Goal: Task Accomplishment & Management: Complete application form

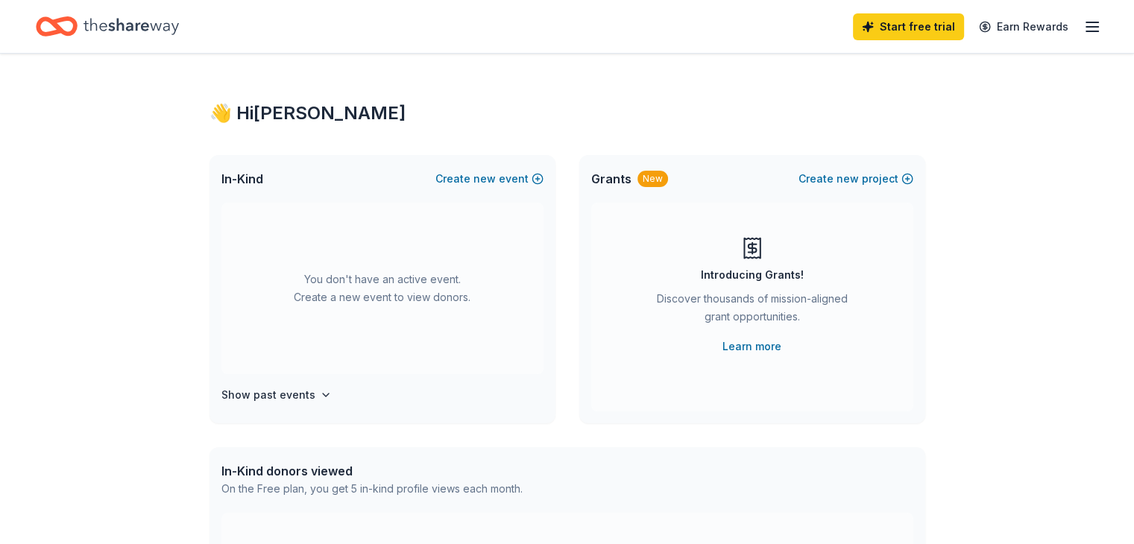
click at [1083, 30] on icon "button" at bounding box center [1092, 27] width 18 height 18
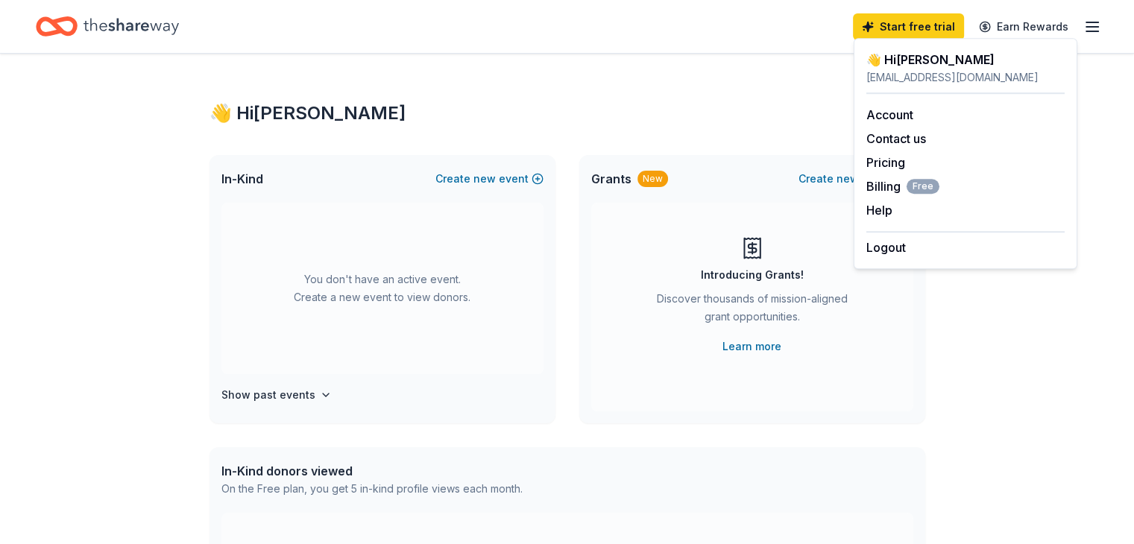
click at [124, 25] on icon "Home" at bounding box center [130, 26] width 95 height 16
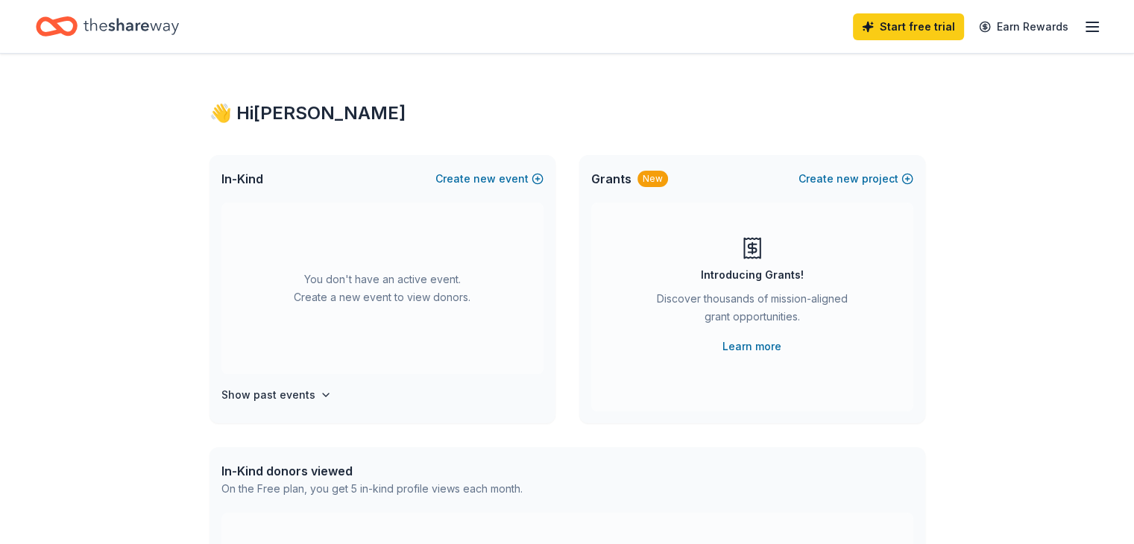
click at [61, 19] on icon "Home" at bounding box center [49, 26] width 23 height 15
click at [479, 171] on span "new" at bounding box center [484, 179] width 22 height 18
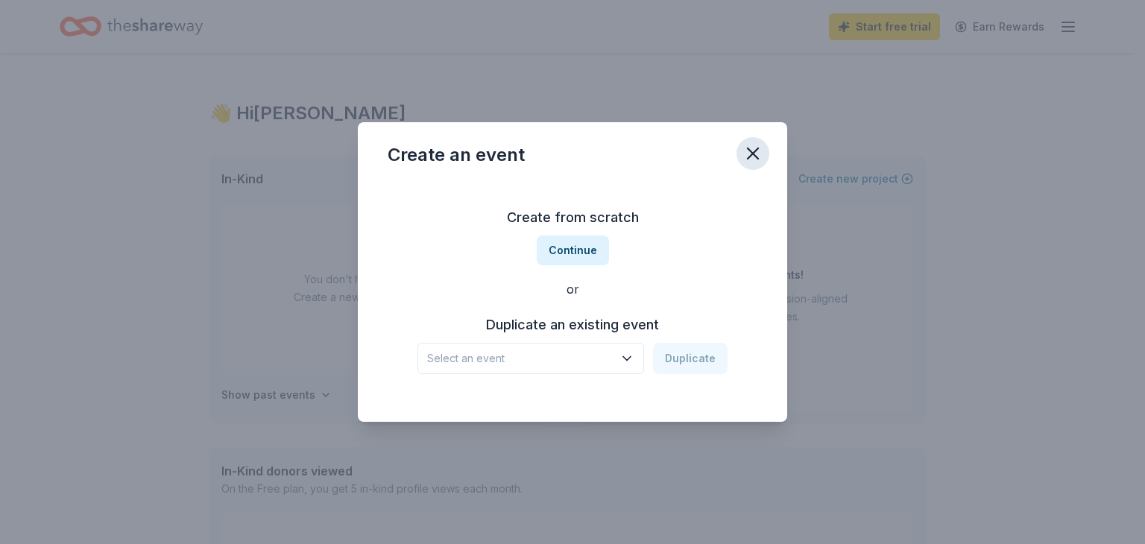
click at [763, 145] on icon "button" at bounding box center [753, 153] width 21 height 21
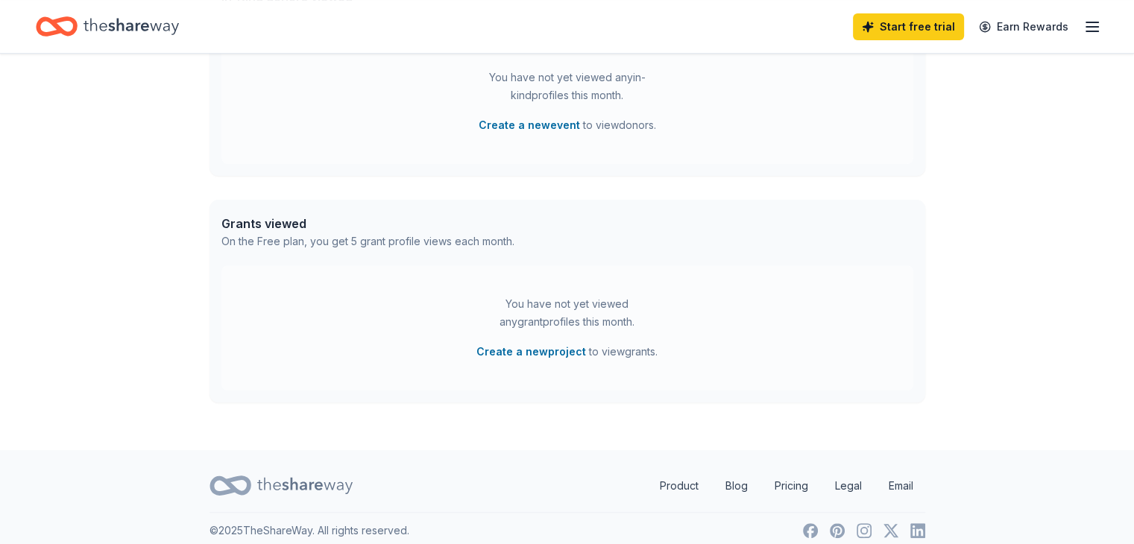
scroll to position [488, 0]
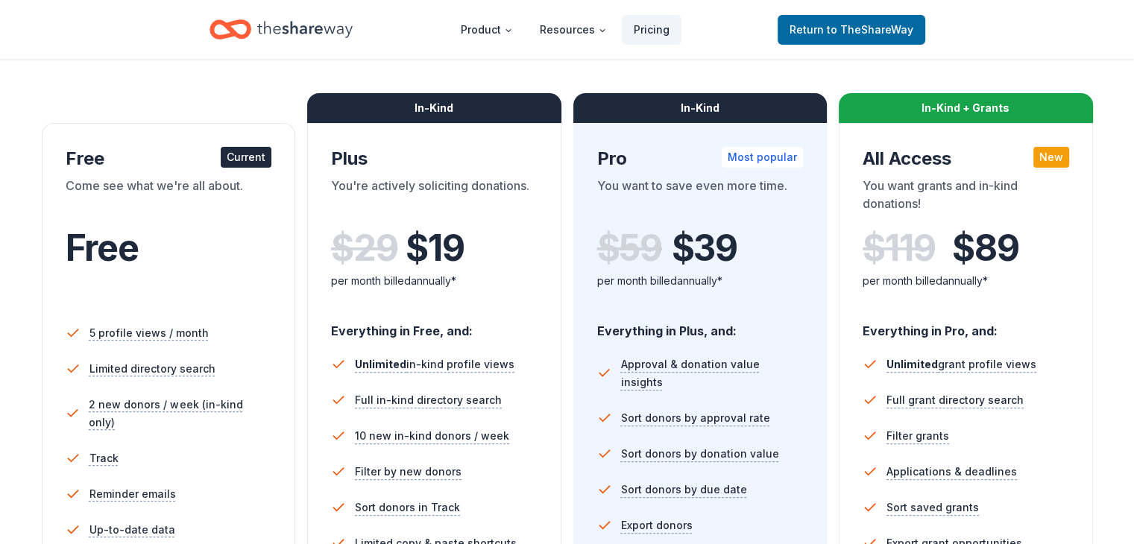
scroll to position [208, 0]
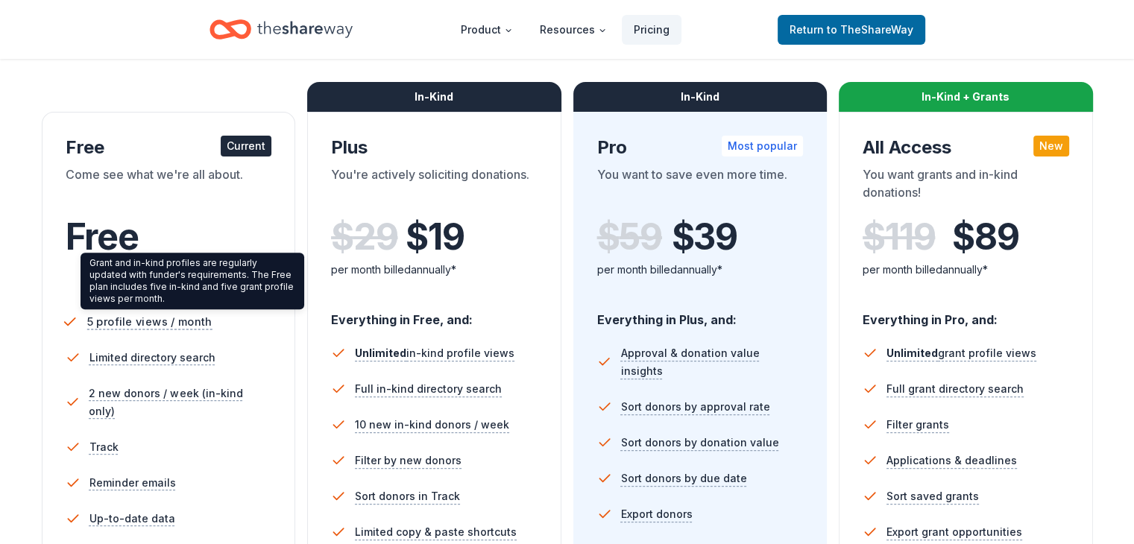
click at [173, 329] on span "5 profile views / month" at bounding box center [148, 321] width 125 height 19
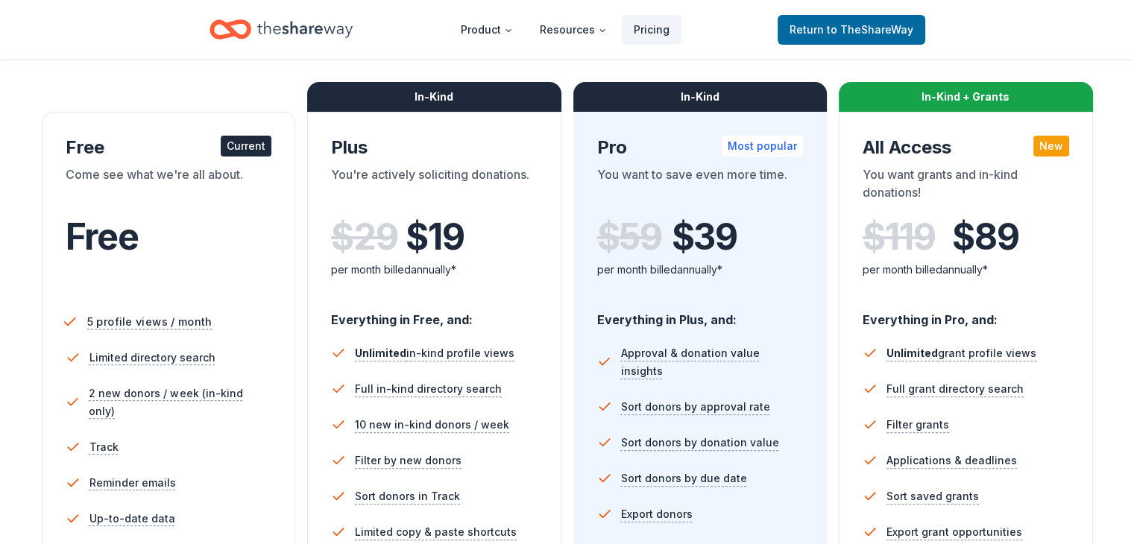
click at [161, 316] on span "5 profile views / month" at bounding box center [148, 321] width 125 height 19
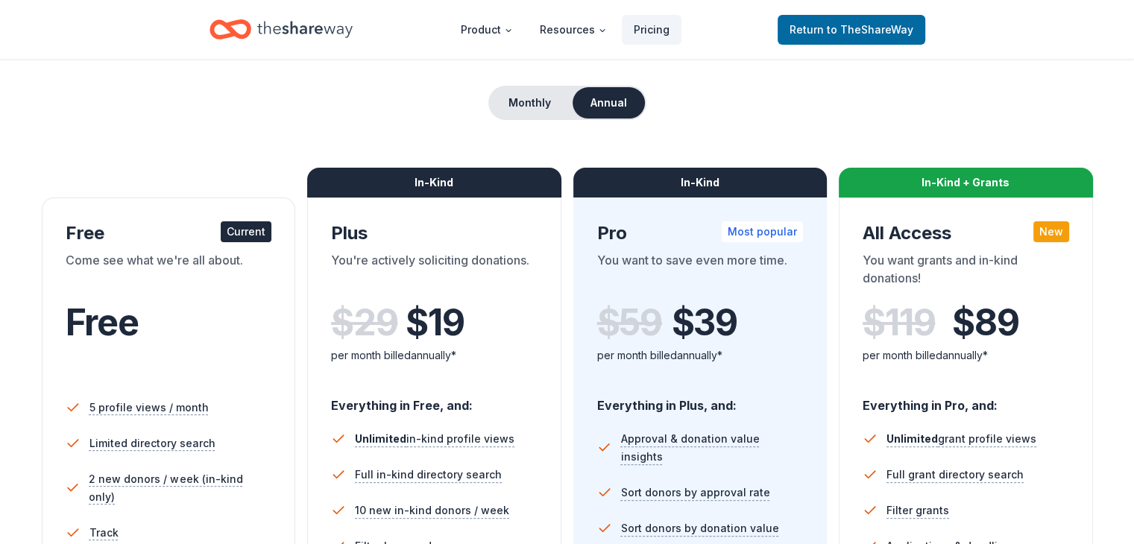
scroll to position [0, 0]
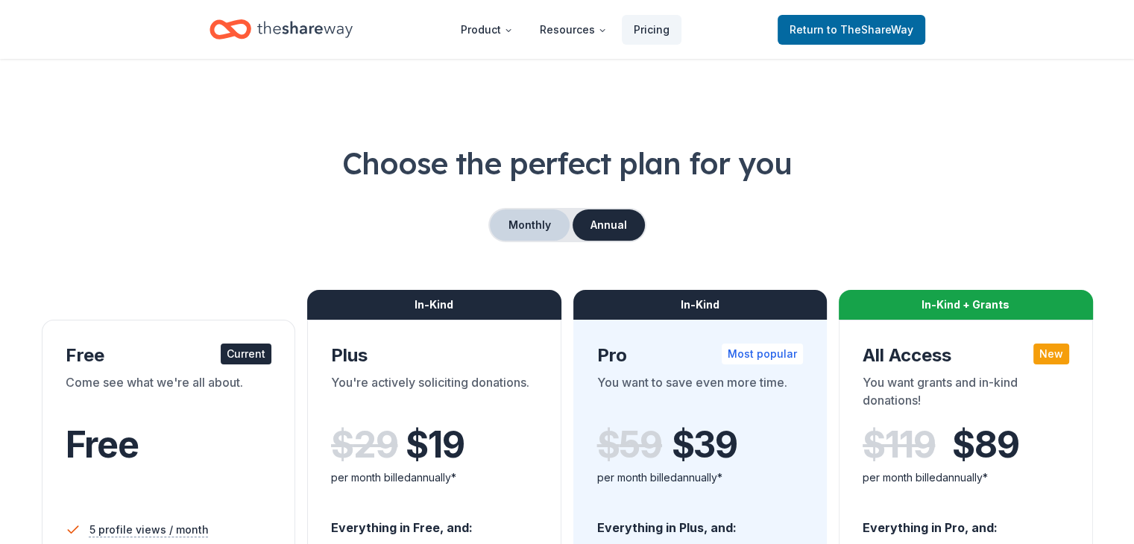
click at [523, 230] on button "Monthly" at bounding box center [530, 224] width 80 height 31
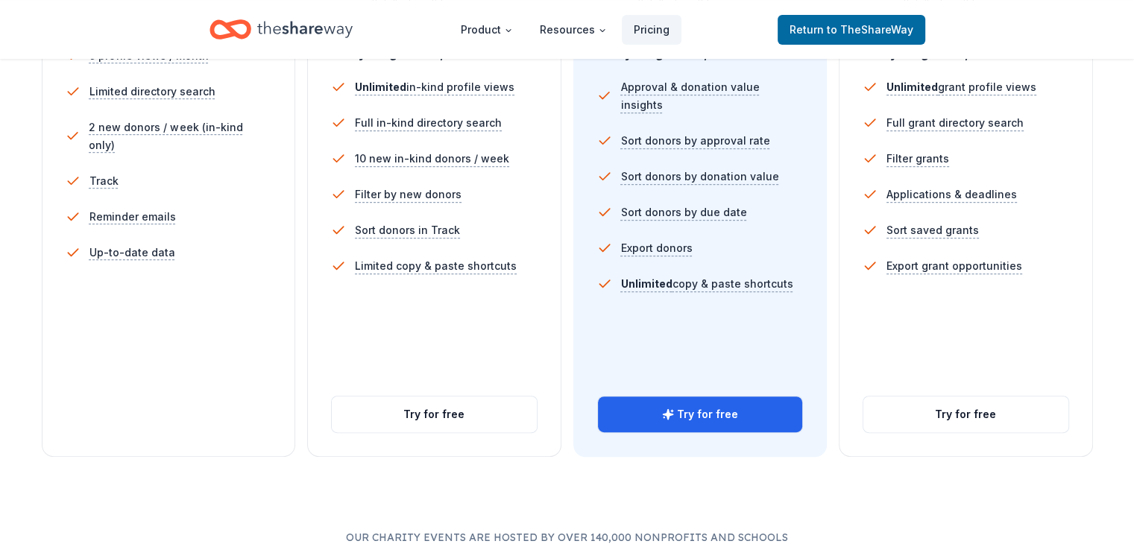
scroll to position [476, 0]
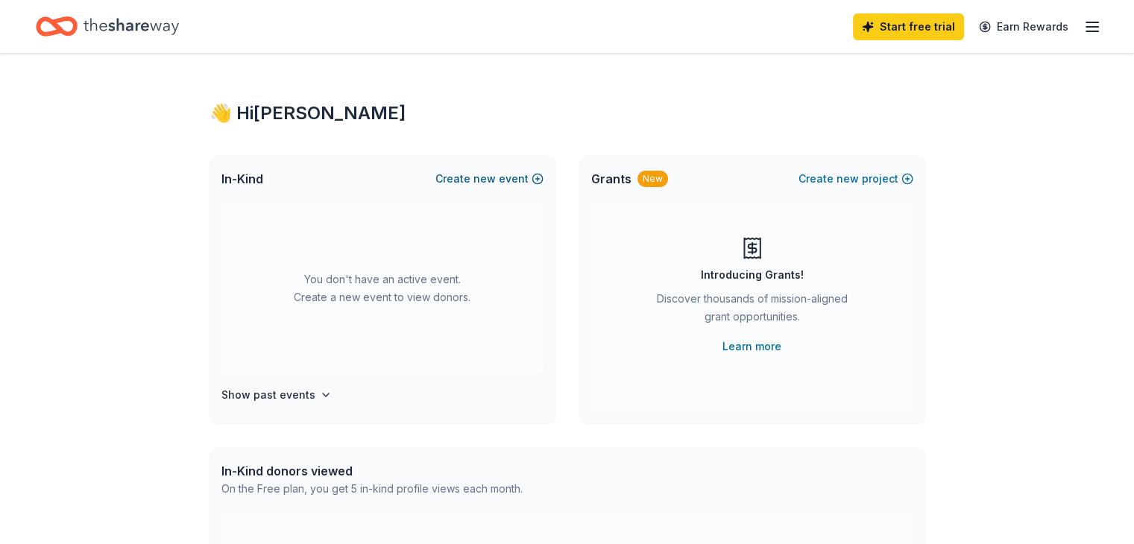
click at [467, 182] on button "Create new event" at bounding box center [489, 179] width 108 height 18
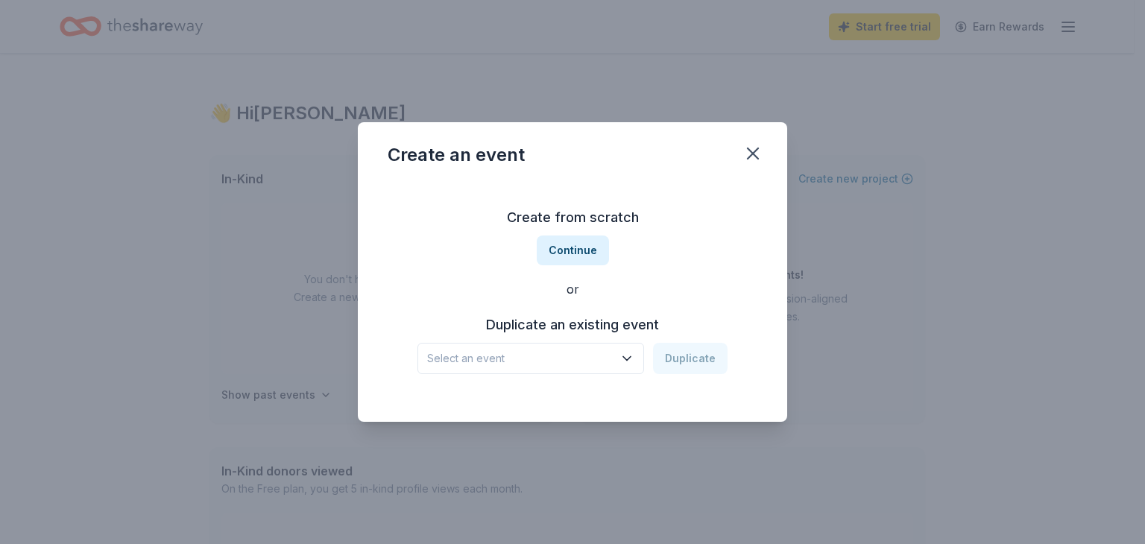
click at [561, 365] on span "Select an event" at bounding box center [520, 359] width 186 height 18
click at [572, 248] on div "Create from scratch Continue or Duplicate an existing event Select an event Dup…" at bounding box center [573, 290] width 370 height 216
click at [572, 248] on button "Continue" at bounding box center [573, 251] width 72 height 30
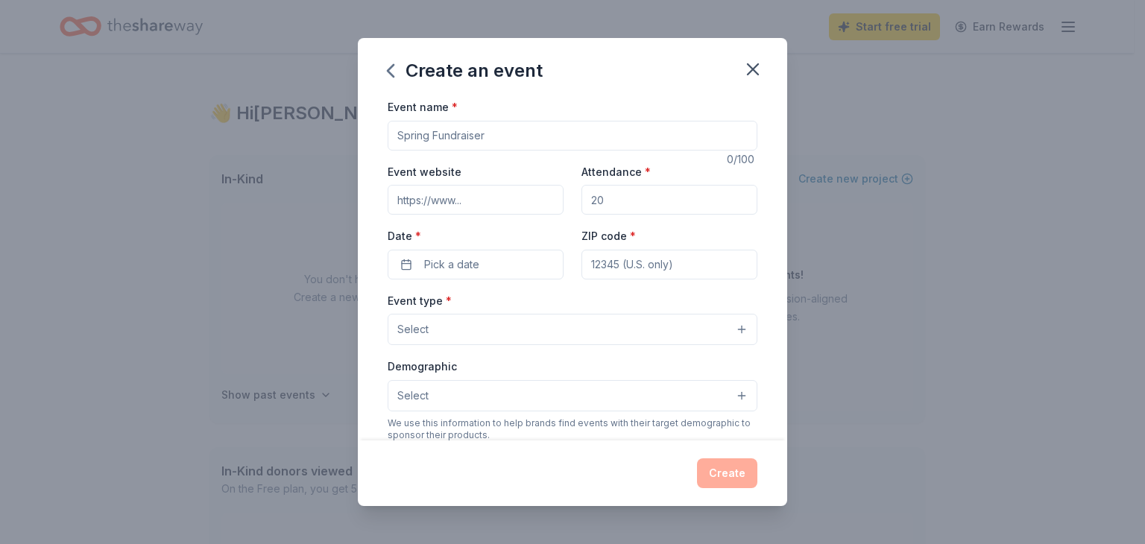
click at [435, 132] on input "Event name *" at bounding box center [573, 136] width 370 height 30
type input "N"
click at [516, 130] on input "2026 NYC Summer Tour Scholarship Fundraiser" at bounding box center [573, 136] width 370 height 30
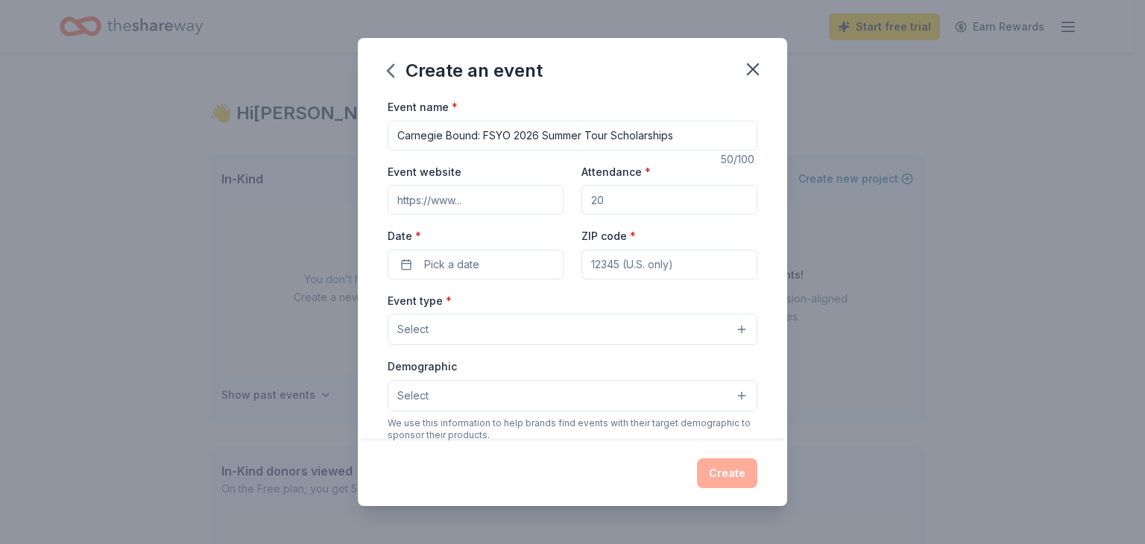
type input "Carnegie Bound: FSYO 2026 Summer Tour Scholarships"
click at [467, 204] on input "Event website" at bounding box center [476, 200] width 176 height 30
click at [639, 195] on input "Attendance *" at bounding box center [669, 200] width 176 height 30
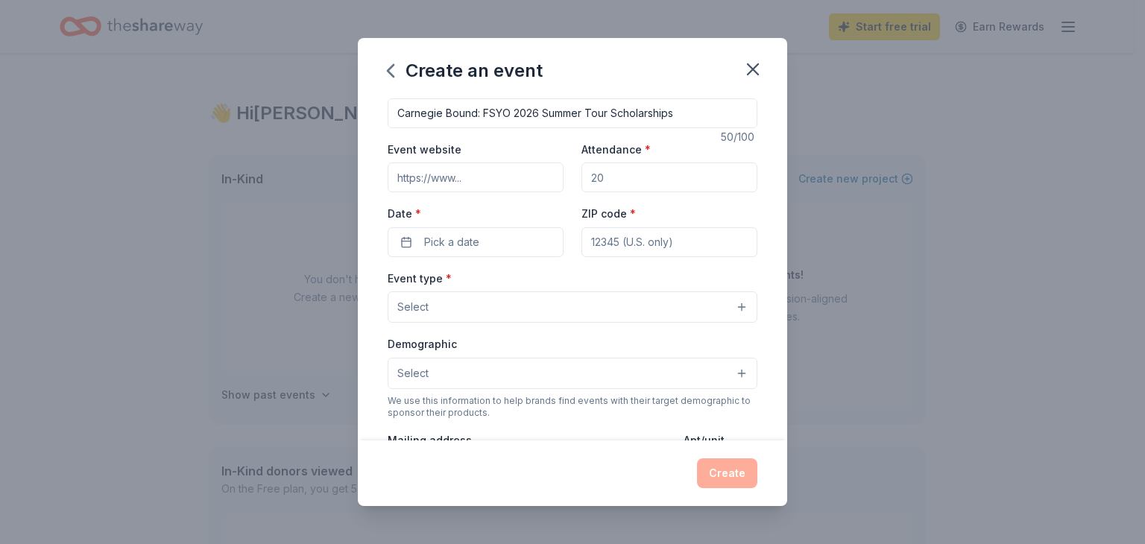
scroll to position [23, 0]
click at [476, 306] on button "Select" at bounding box center [573, 306] width 370 height 31
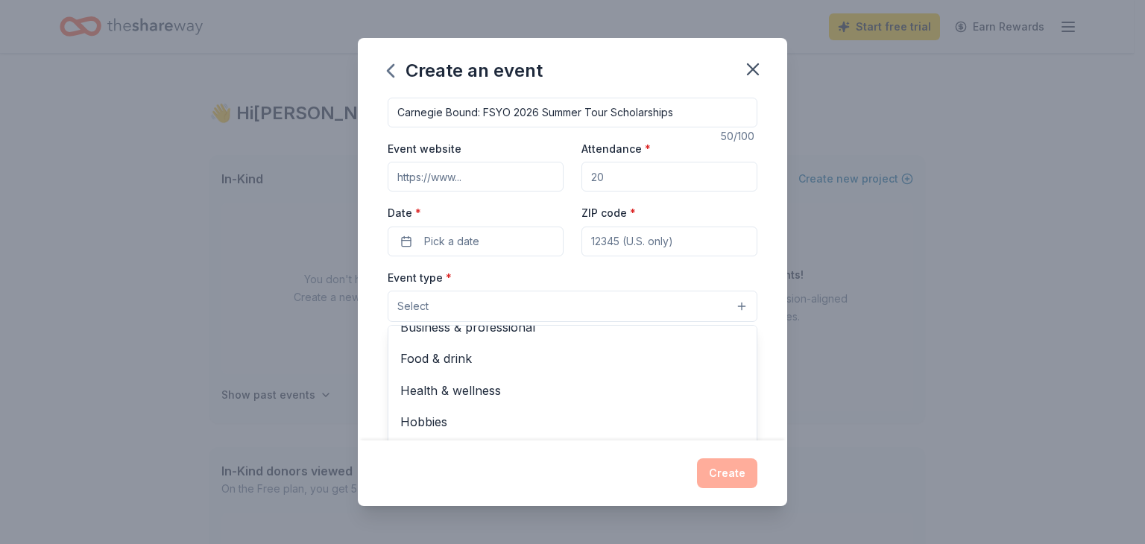
scroll to position [0, 0]
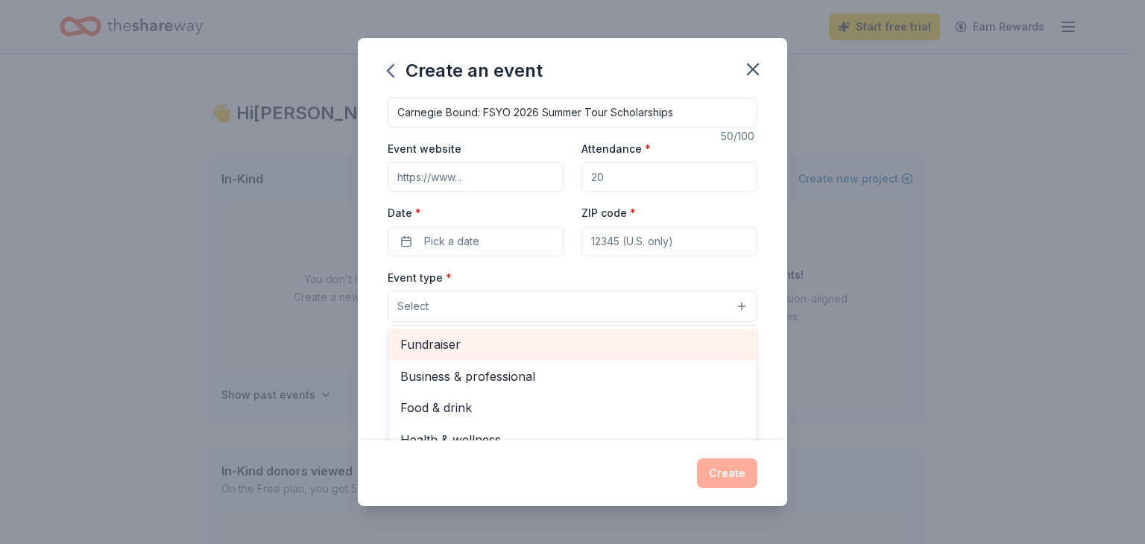
click at [450, 344] on span "Fundraiser" at bounding box center [572, 344] width 344 height 19
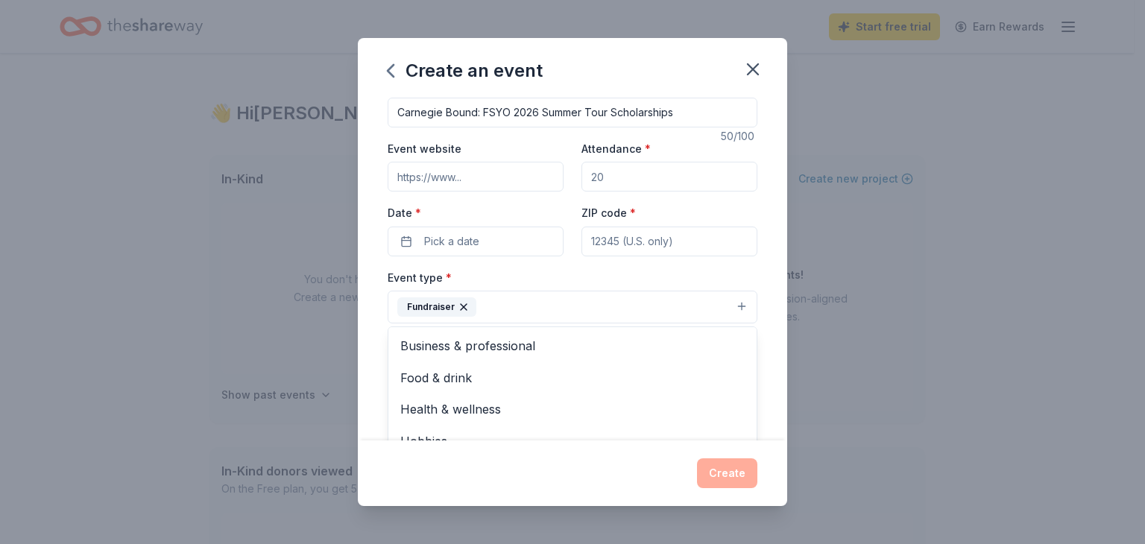
click at [644, 183] on div "Event name * Carnegie Bound: FSYO 2026 Summer Tour Scholarships 50 /100 Event w…" at bounding box center [573, 420] width 370 height 690
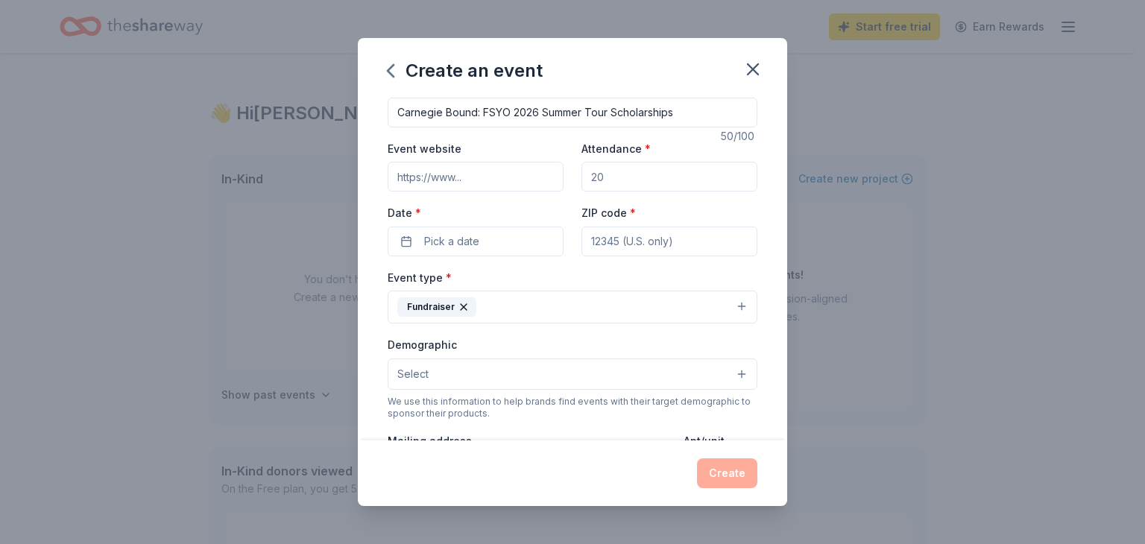
click at [626, 177] on input "Attendance *" at bounding box center [669, 177] width 176 height 30
type input "100"
click at [474, 242] on span "Pick a date" at bounding box center [451, 242] width 55 height 18
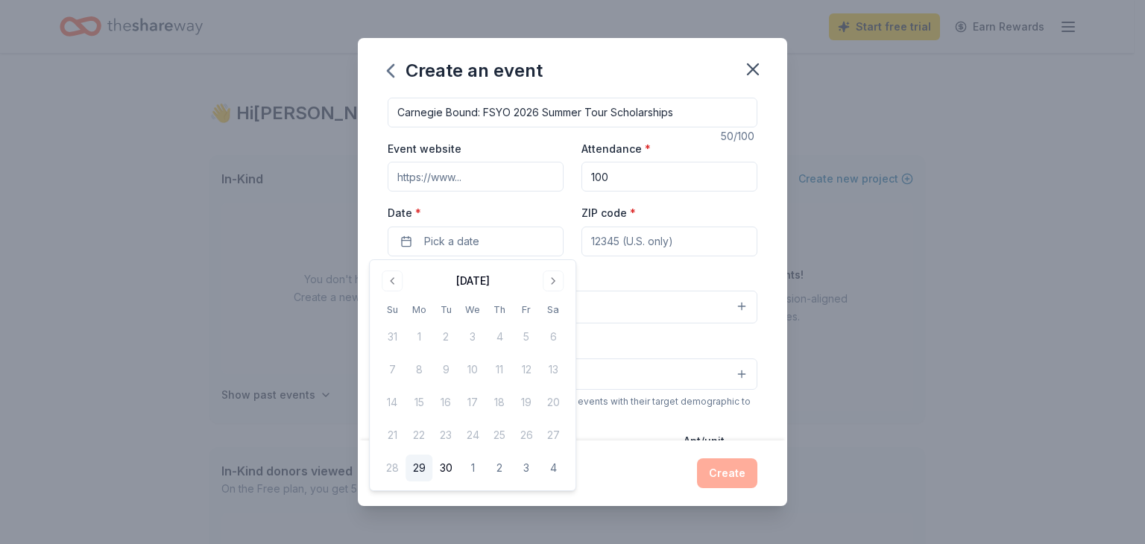
click at [489, 218] on label "Date *" at bounding box center [476, 213] width 176 height 15
click at [489, 227] on button "Pick a date" at bounding box center [476, 242] width 176 height 30
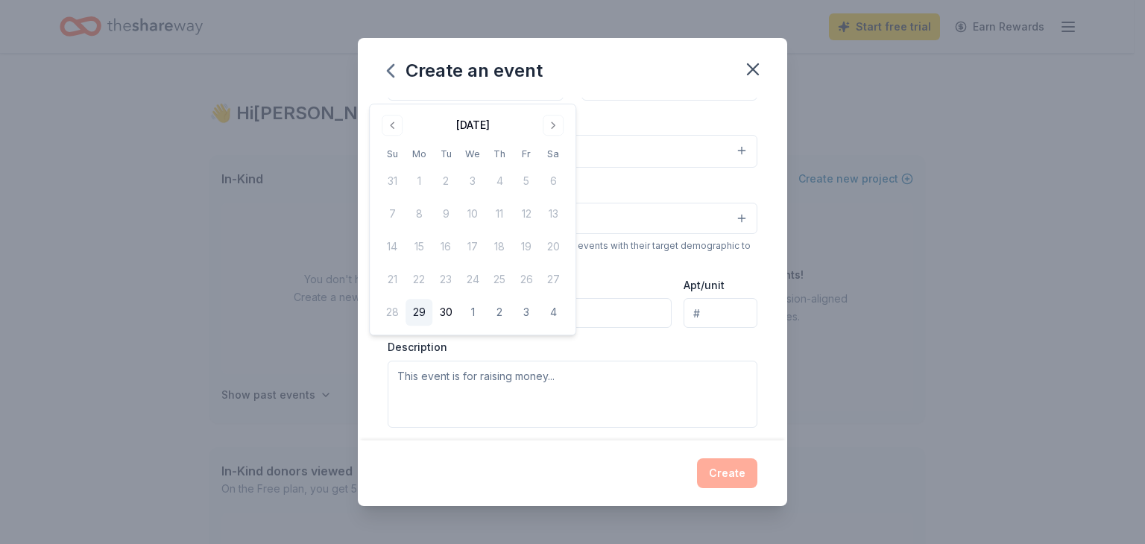
scroll to position [180, 0]
click at [741, 245] on div "We use this information to help brands find events with their target demographi…" at bounding box center [573, 251] width 370 height 24
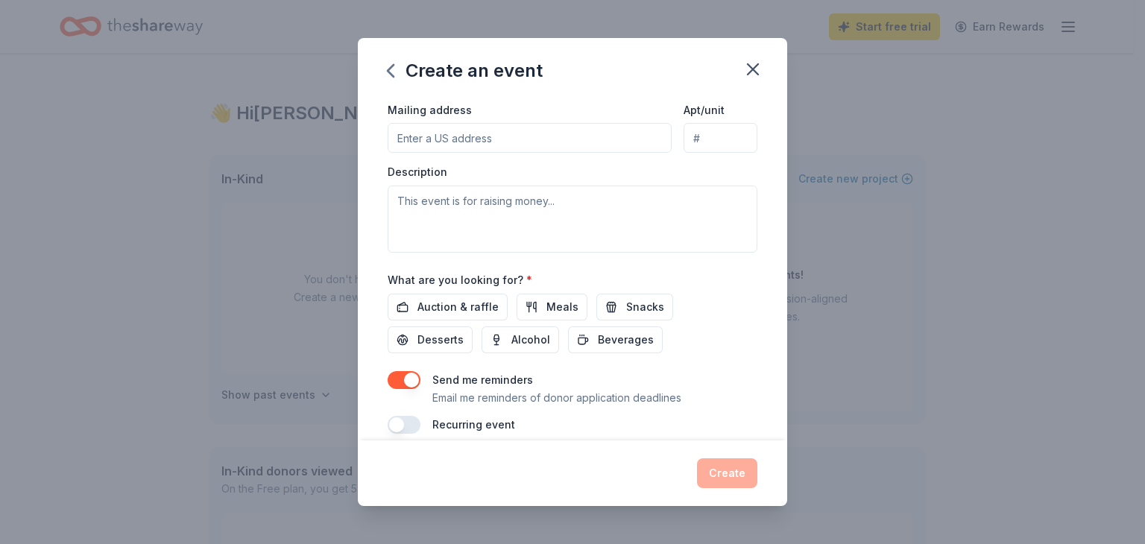
scroll to position [371, 0]
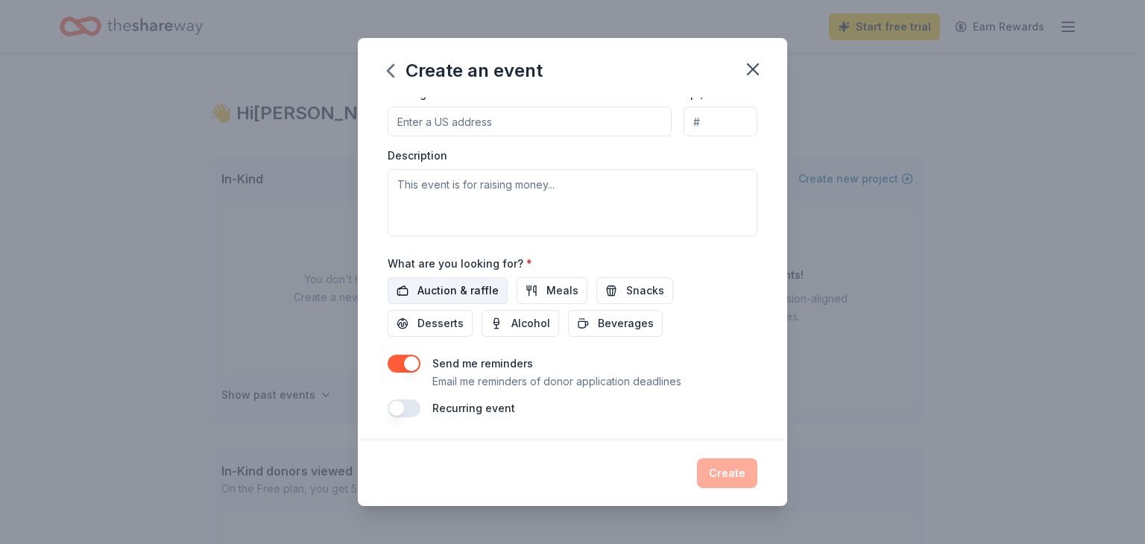
click at [443, 287] on span "Auction & raffle" at bounding box center [457, 291] width 81 height 18
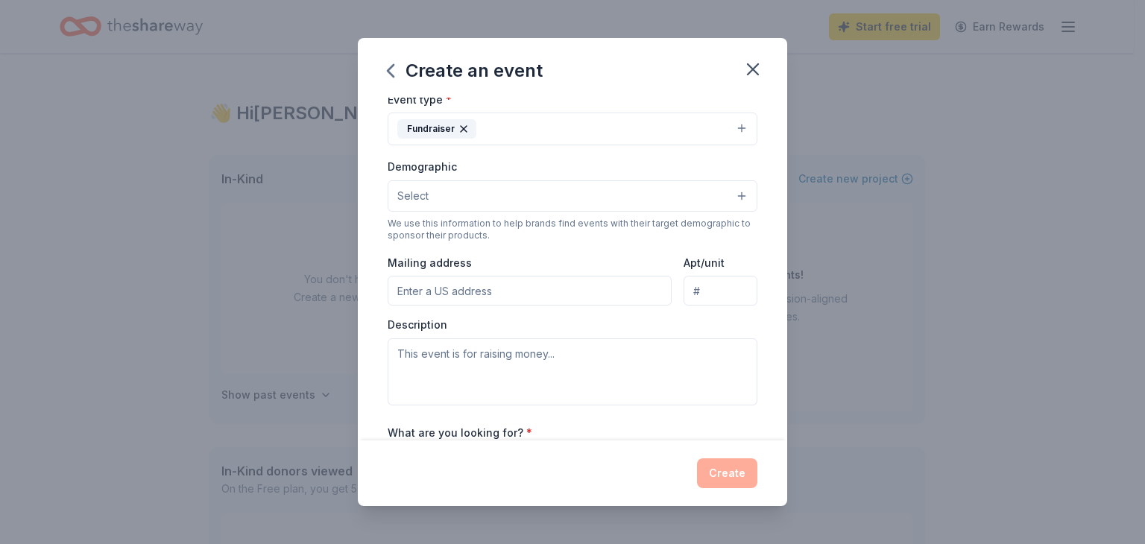
scroll to position [0, 0]
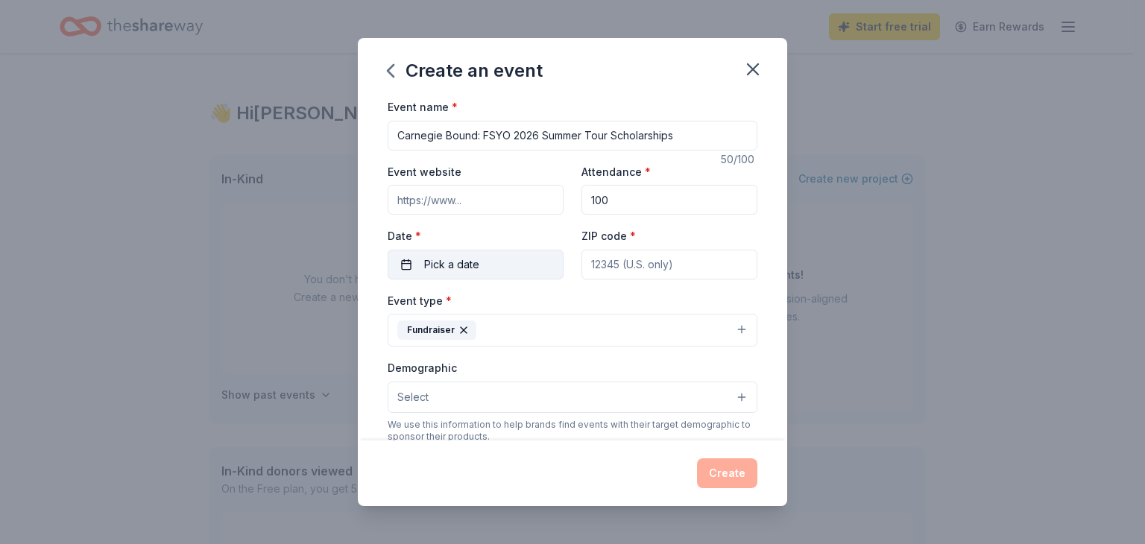
click at [441, 265] on span "Pick a date" at bounding box center [451, 265] width 55 height 18
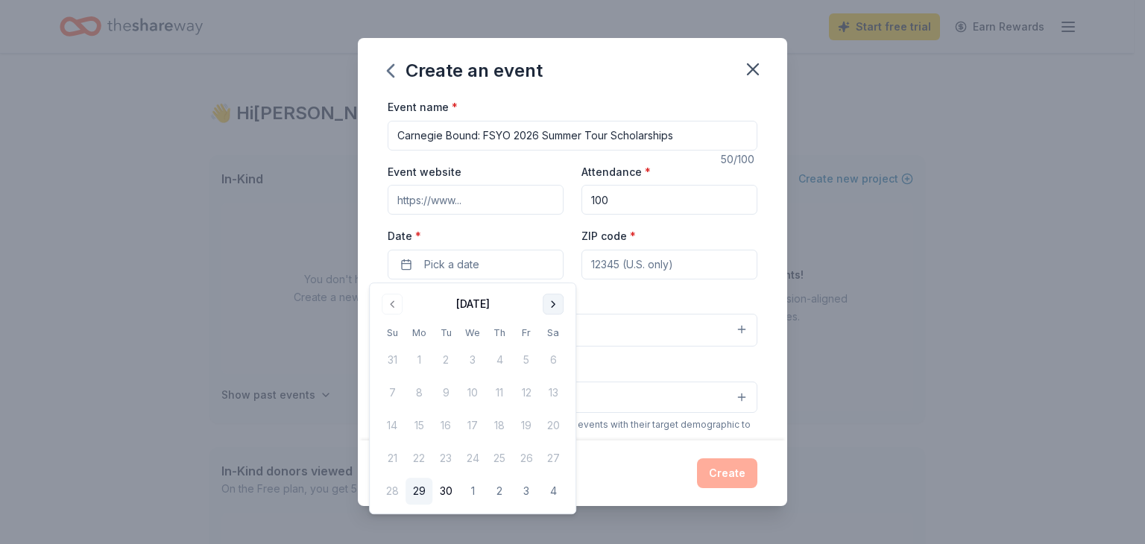
click at [553, 302] on button "Go to next month" at bounding box center [553, 304] width 21 height 21
click at [385, 461] on button "19" at bounding box center [392, 458] width 27 height 27
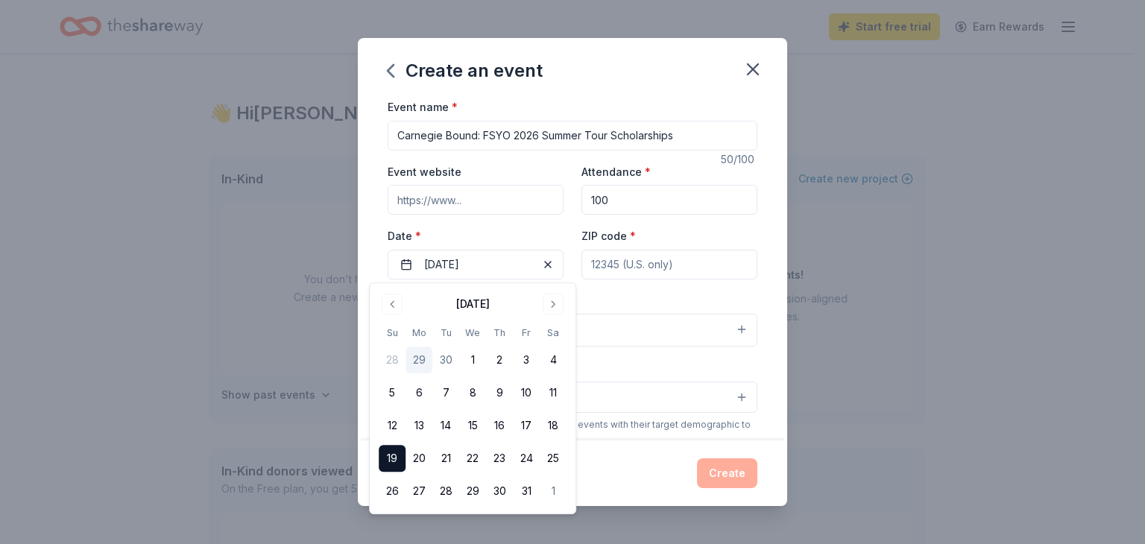
click at [608, 269] on input "ZIP code *" at bounding box center [669, 265] width 176 height 30
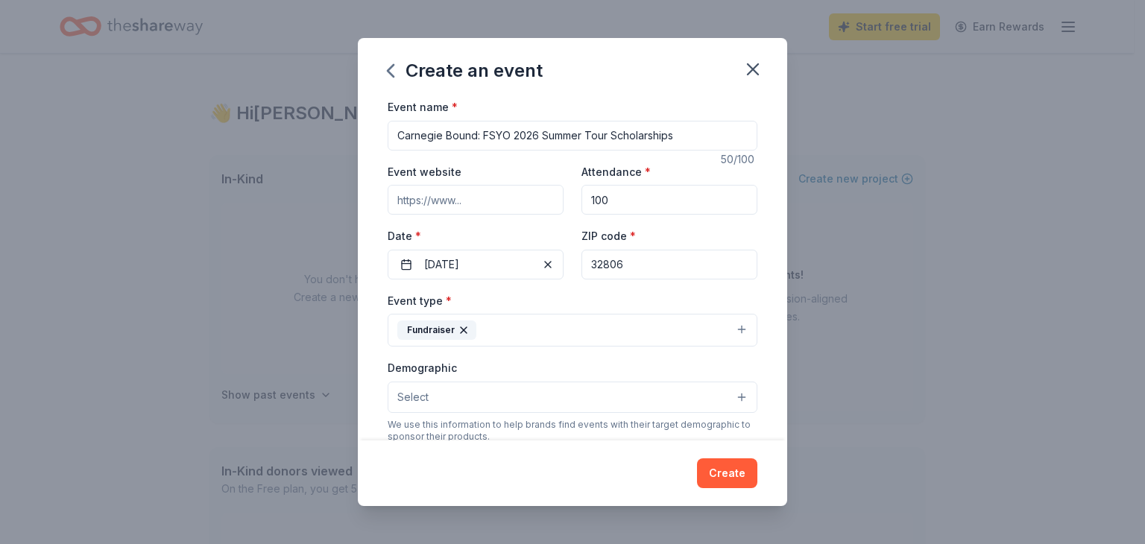
type input "32806"
click at [450, 385] on button "Select" at bounding box center [573, 397] width 370 height 31
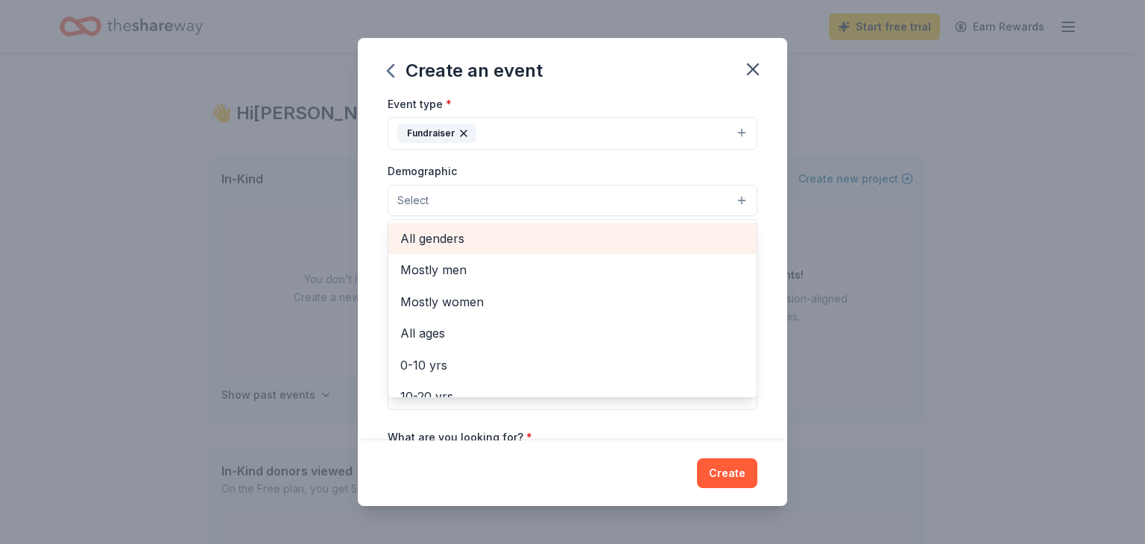
click at [447, 239] on span "All genders" at bounding box center [572, 238] width 344 height 19
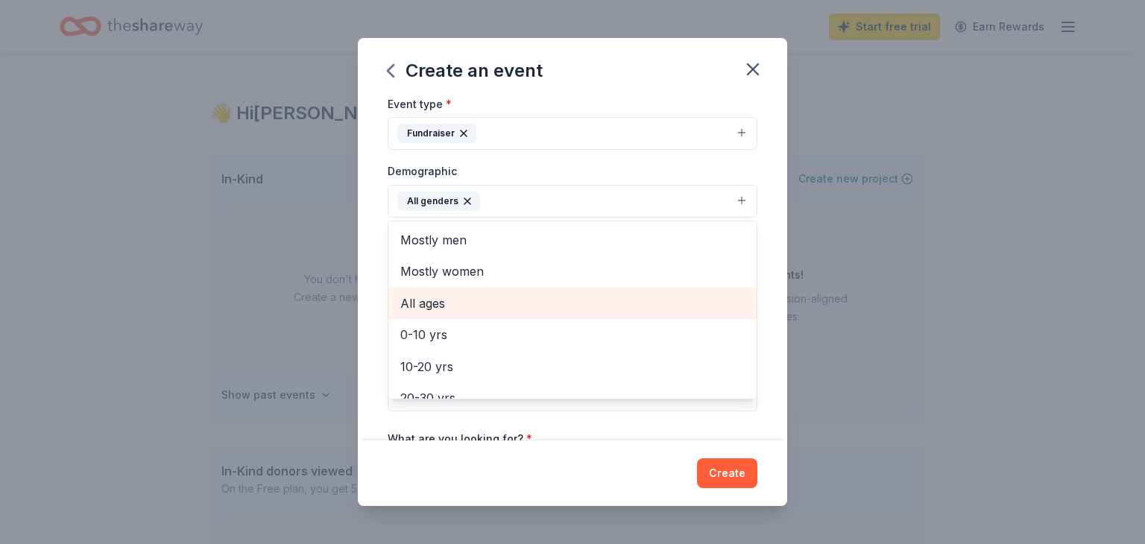
click at [442, 314] on div "All ages" at bounding box center [572, 303] width 368 height 31
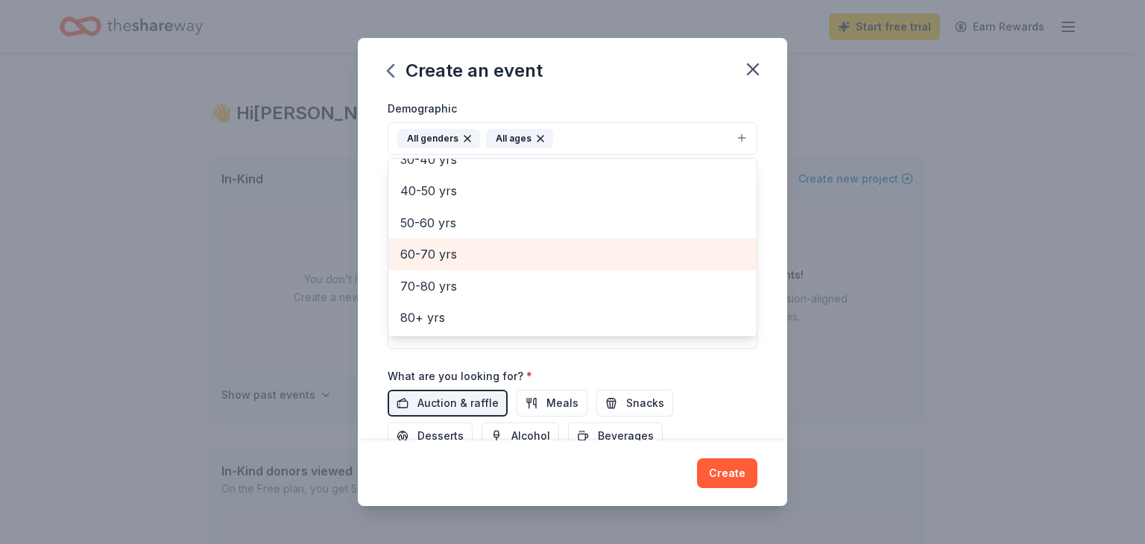
scroll to position [261, 0]
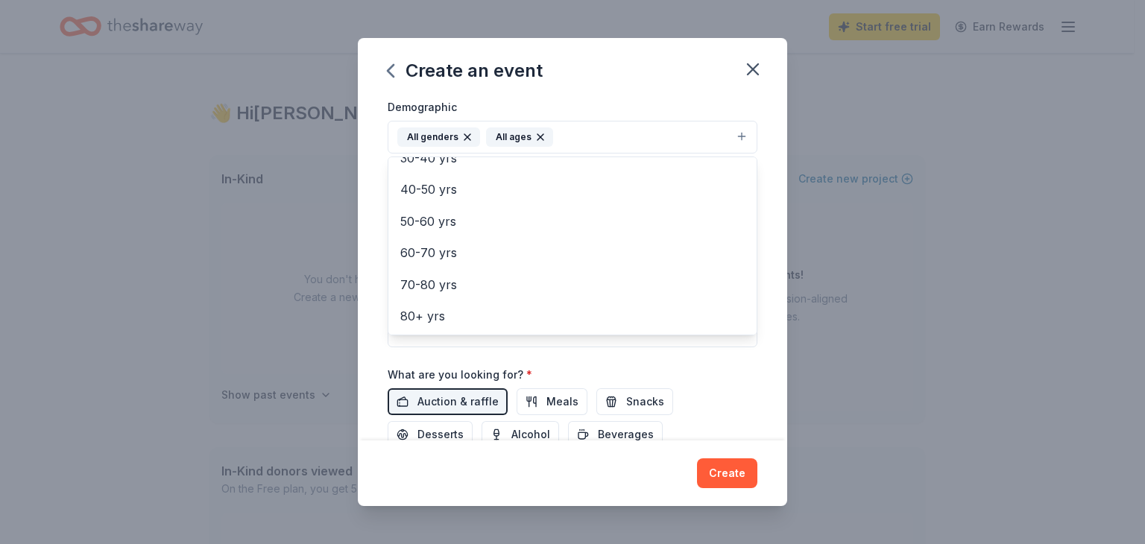
click at [769, 186] on div "Event name * Carnegie Bound: FSYO 2026 Summer Tour Scholarships 50 /100 Event w…" at bounding box center [572, 269] width 429 height 343
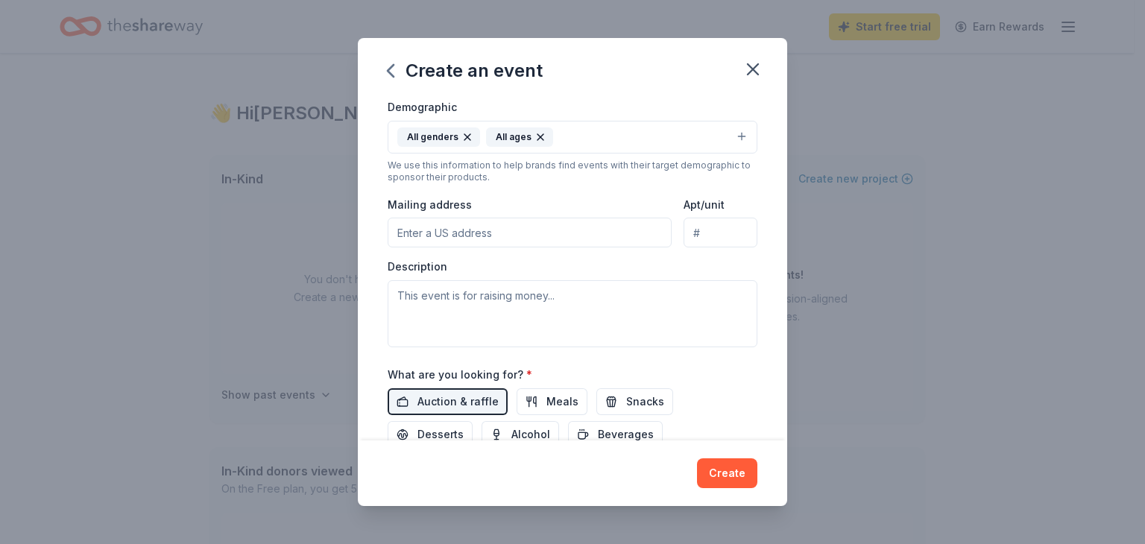
click at [523, 239] on input "Mailing address" at bounding box center [530, 233] width 284 height 30
click at [523, 239] on input "PO Box 2328" at bounding box center [530, 233] width 284 height 30
type input "PO Box 2328, Winter Park, FL 32790"
click at [570, 189] on div "Event type * Fundraiser Demographic All genders All ages We use this informatio…" at bounding box center [573, 189] width 370 height 317
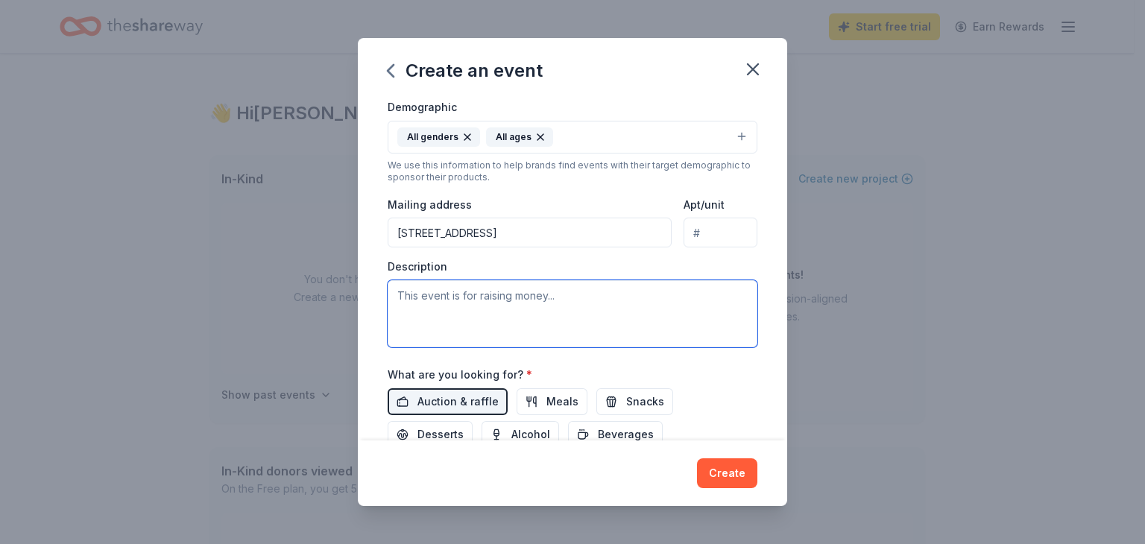
click at [508, 302] on textarea at bounding box center [573, 313] width 370 height 67
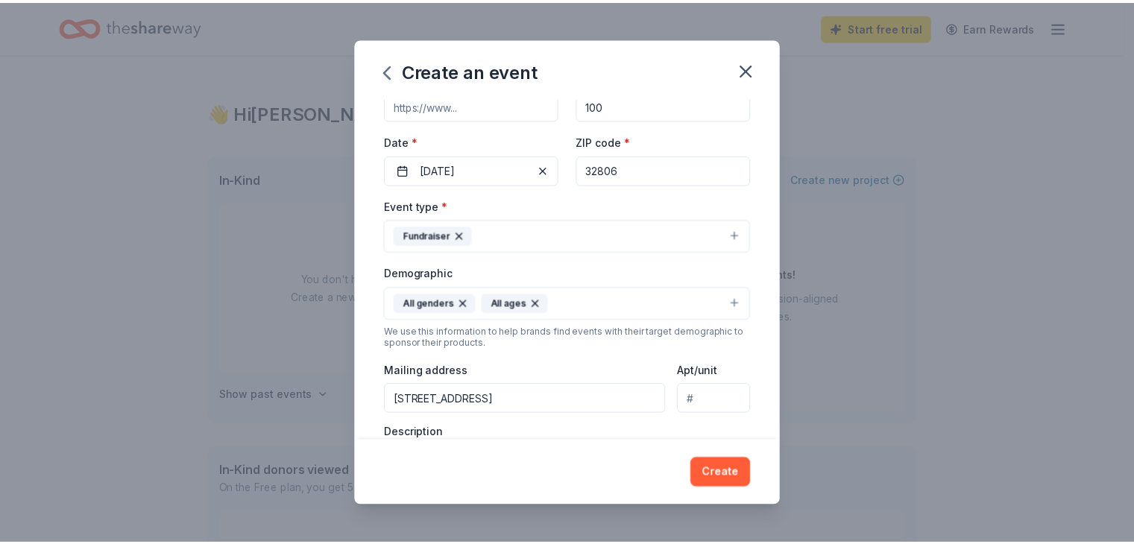
scroll to position [0, 0]
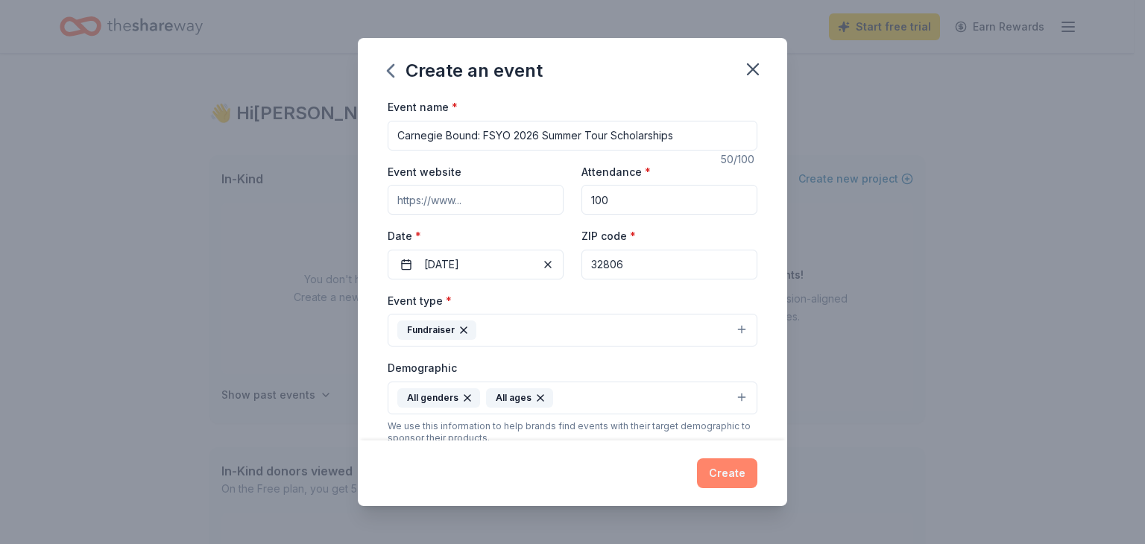
type textarea "In June 2026, FSYO's touring orchestra and jazz band will travel to New York Ci…"
click at [728, 475] on button "Create" at bounding box center [727, 473] width 60 height 30
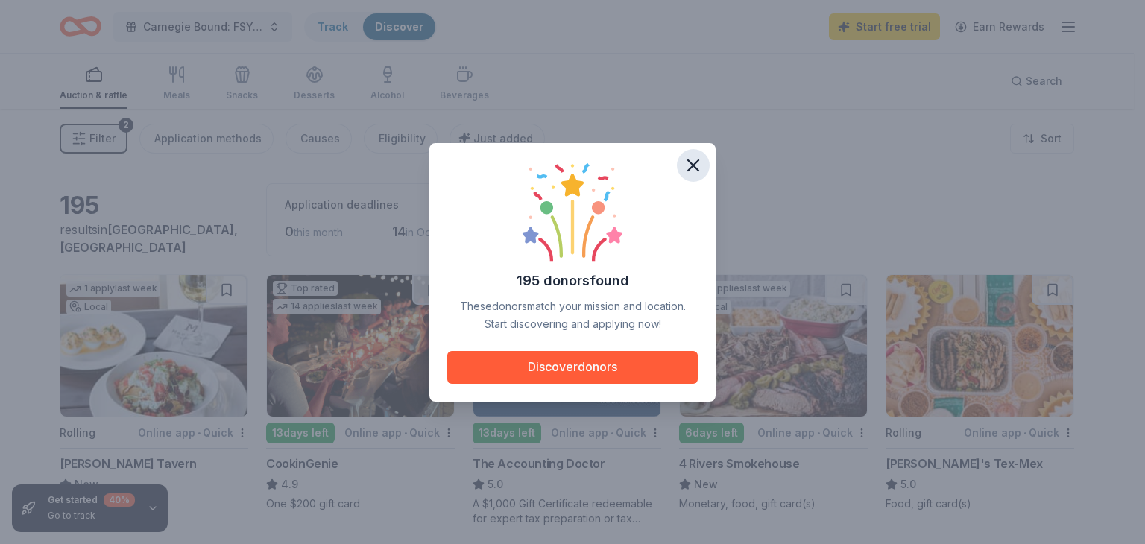
click at [693, 163] on icon "button" at bounding box center [693, 165] width 10 height 10
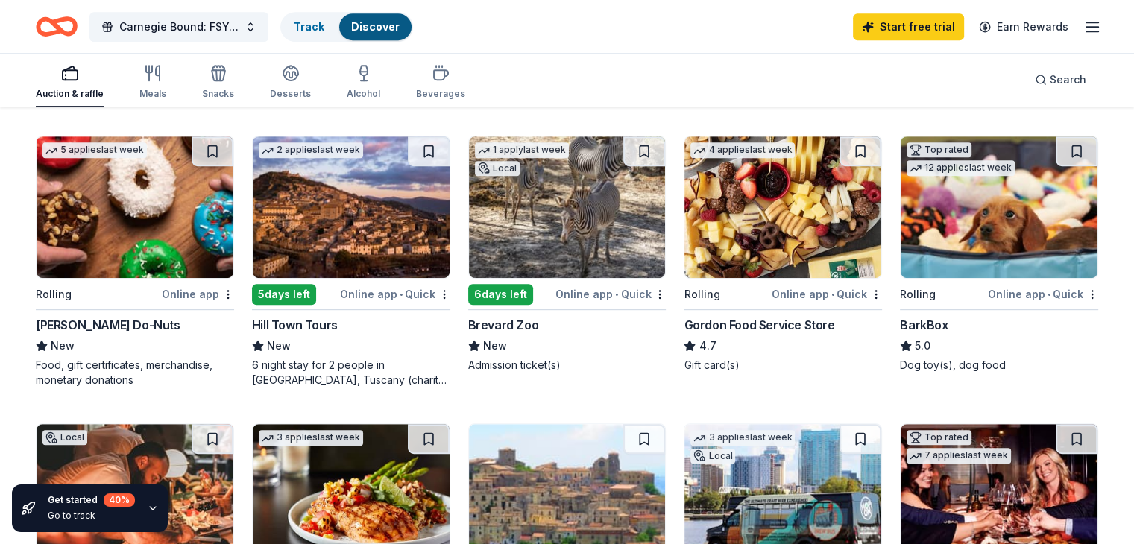
scroll to position [716, 0]
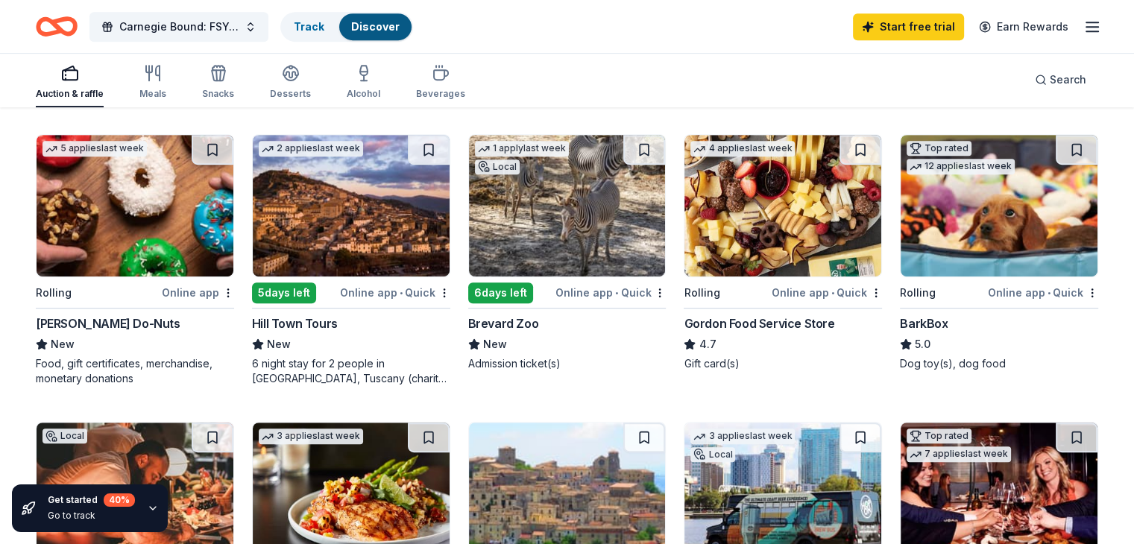
click at [760, 207] on img at bounding box center [782, 206] width 197 height 142
click at [963, 223] on img at bounding box center [999, 206] width 197 height 142
click at [1056, 151] on button at bounding box center [1077, 150] width 42 height 30
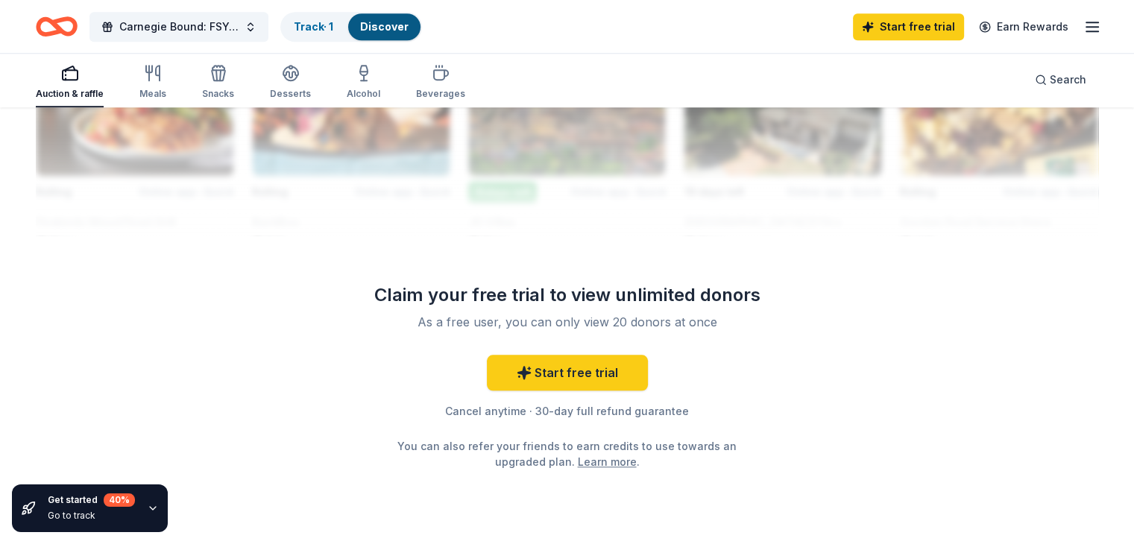
scroll to position [1464, 0]
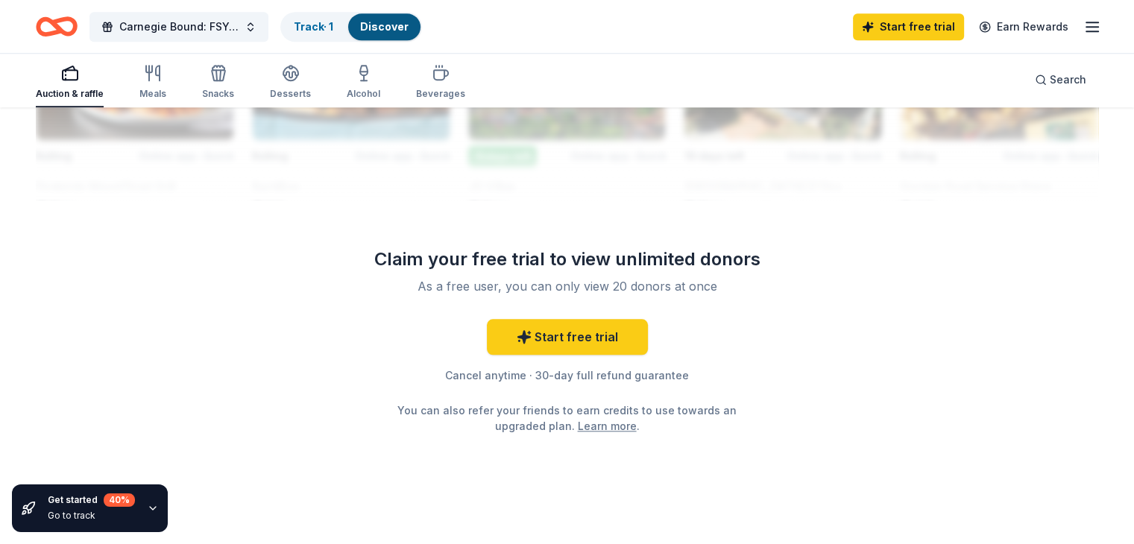
click at [150, 510] on icon "button" at bounding box center [153, 508] width 12 height 12
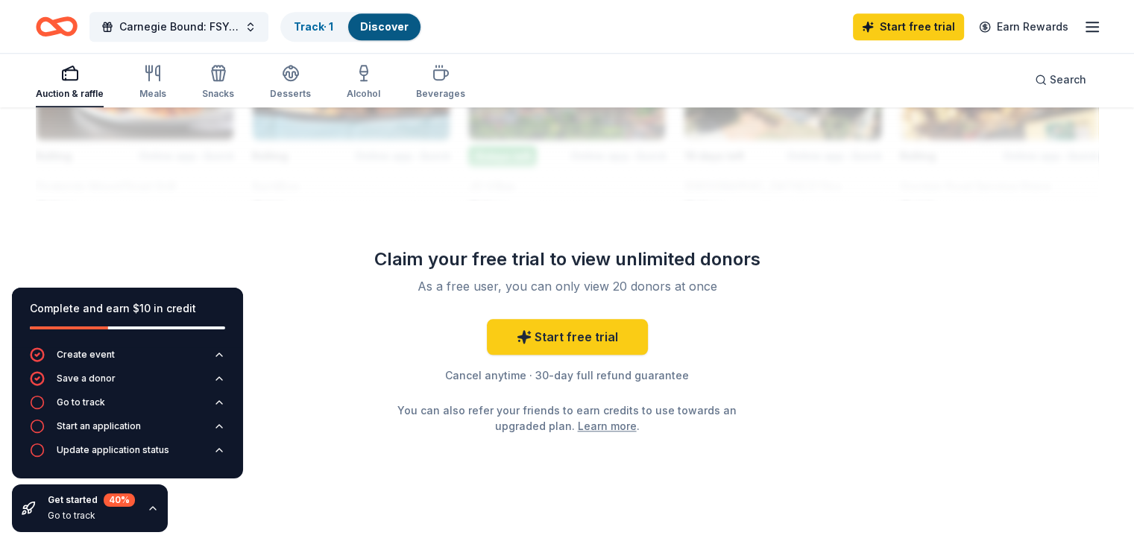
click at [150, 510] on icon "button" at bounding box center [153, 508] width 12 height 12
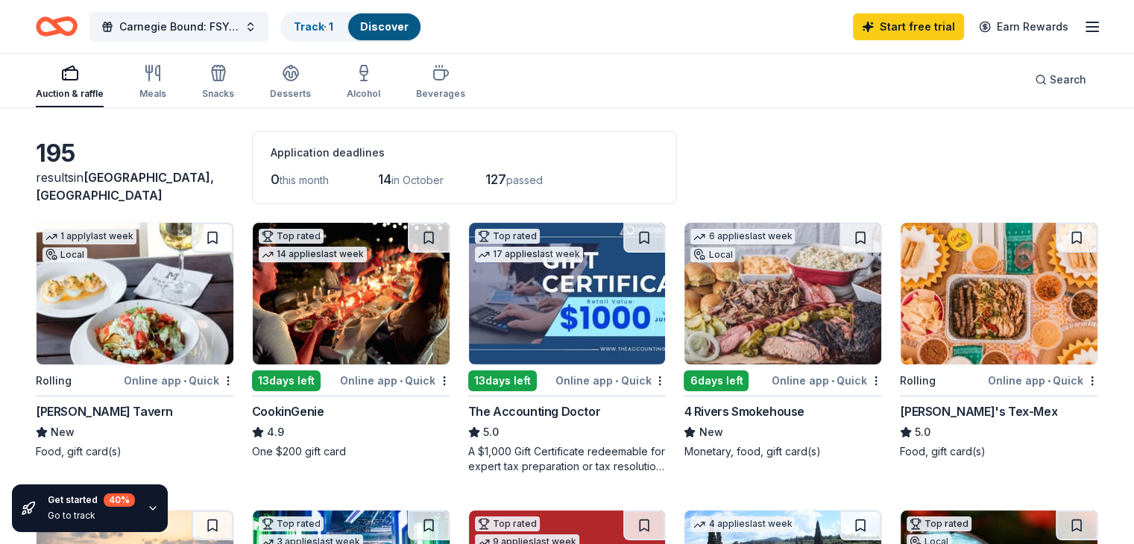
scroll to position [83, 0]
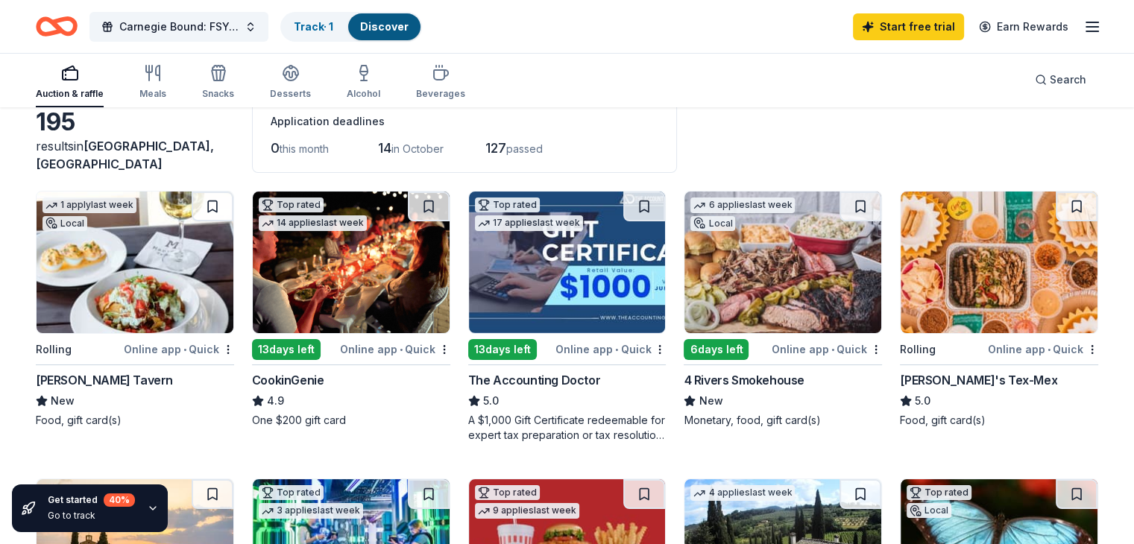
click at [632, 221] on img at bounding box center [567, 263] width 197 height 142
click at [639, 201] on button at bounding box center [644, 207] width 42 height 30
click at [379, 271] on img at bounding box center [351, 263] width 197 height 142
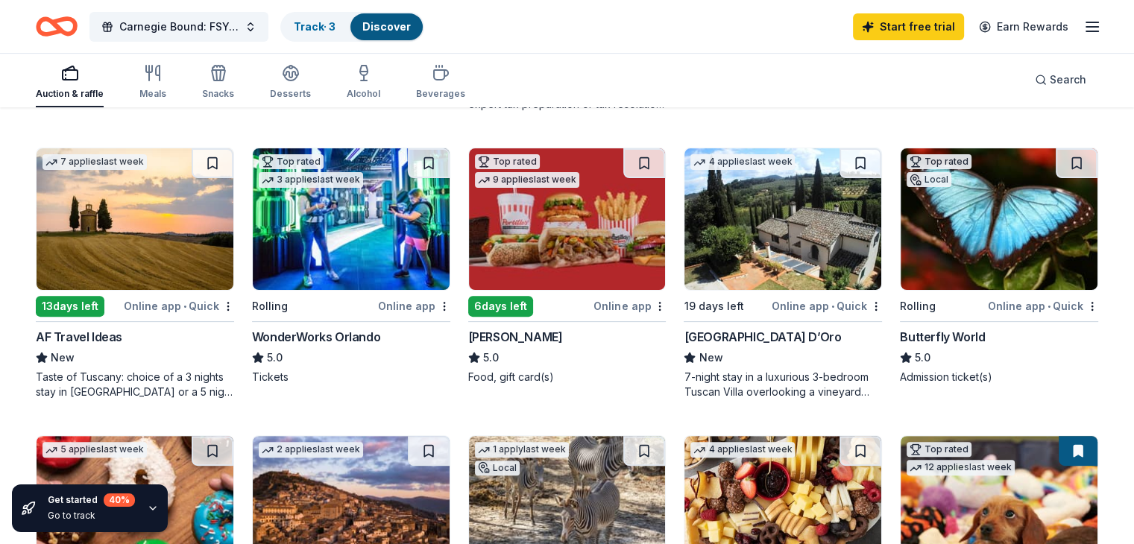
scroll to position [420, 0]
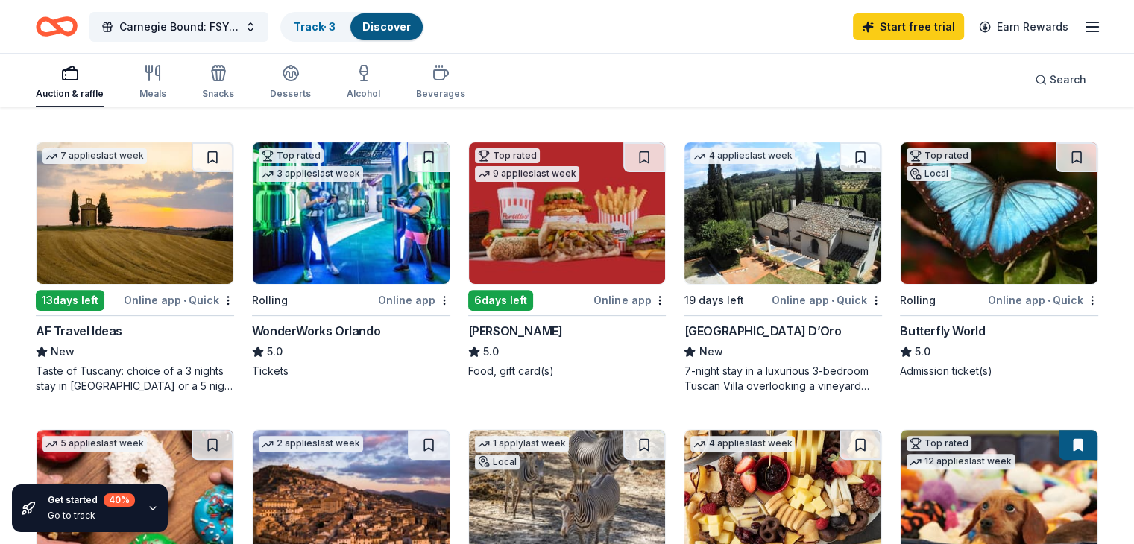
click at [965, 224] on img at bounding box center [999, 213] width 197 height 142
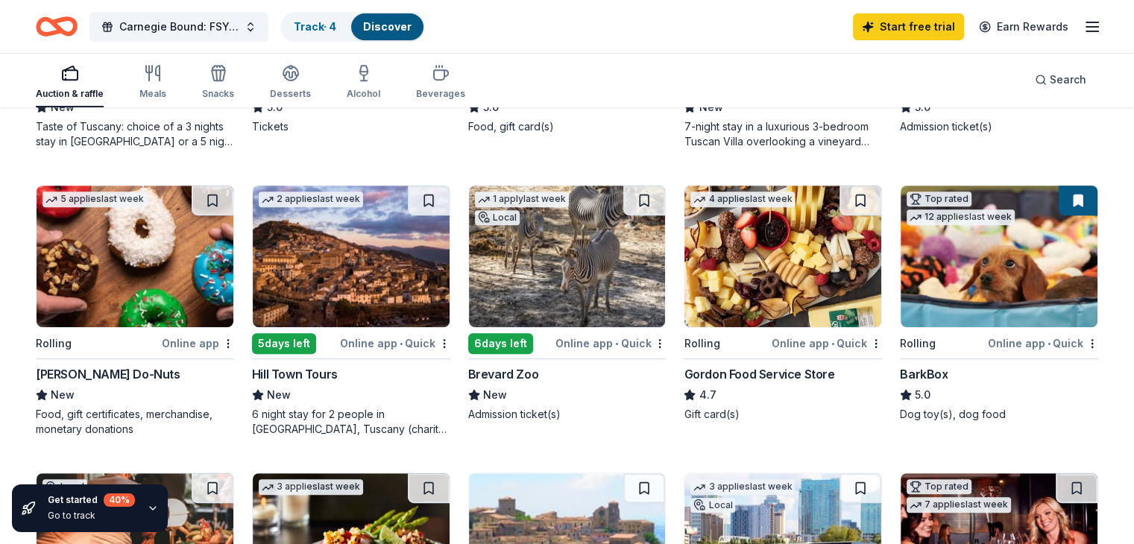
scroll to position [671, 0]
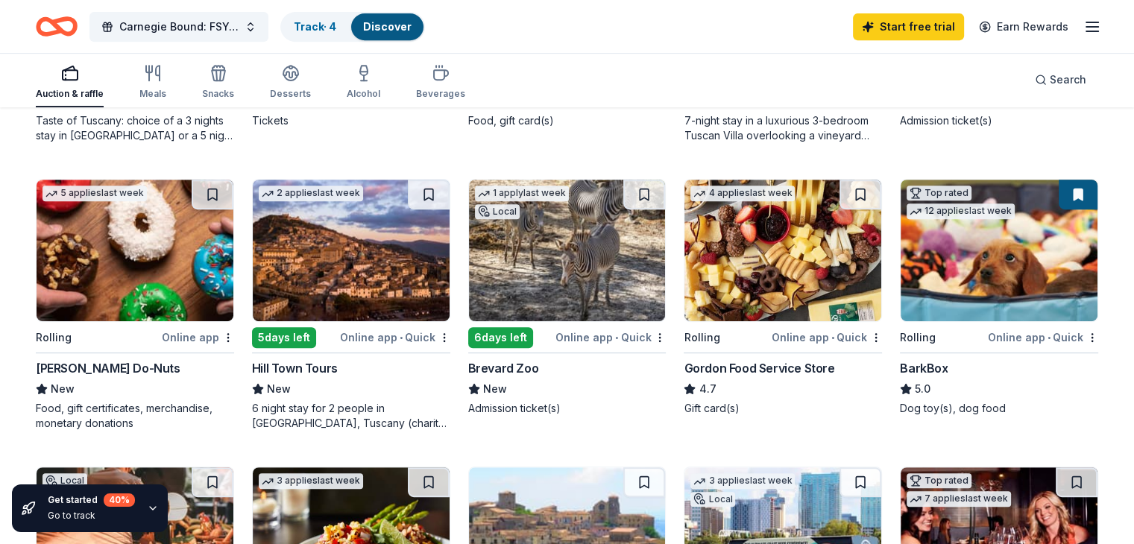
click at [391, 266] on img at bounding box center [351, 251] width 197 height 142
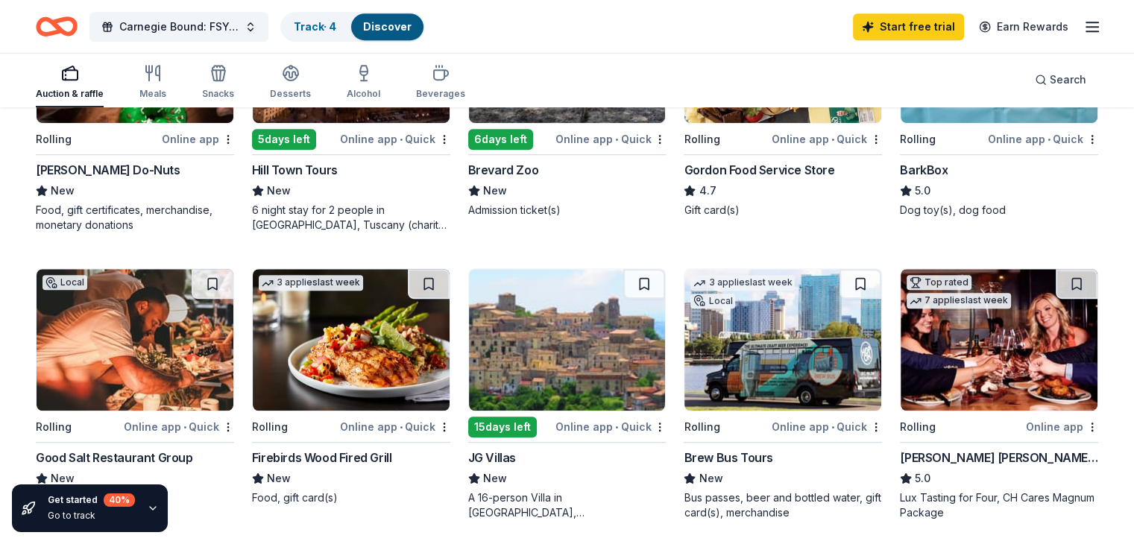
scroll to position [883, 0]
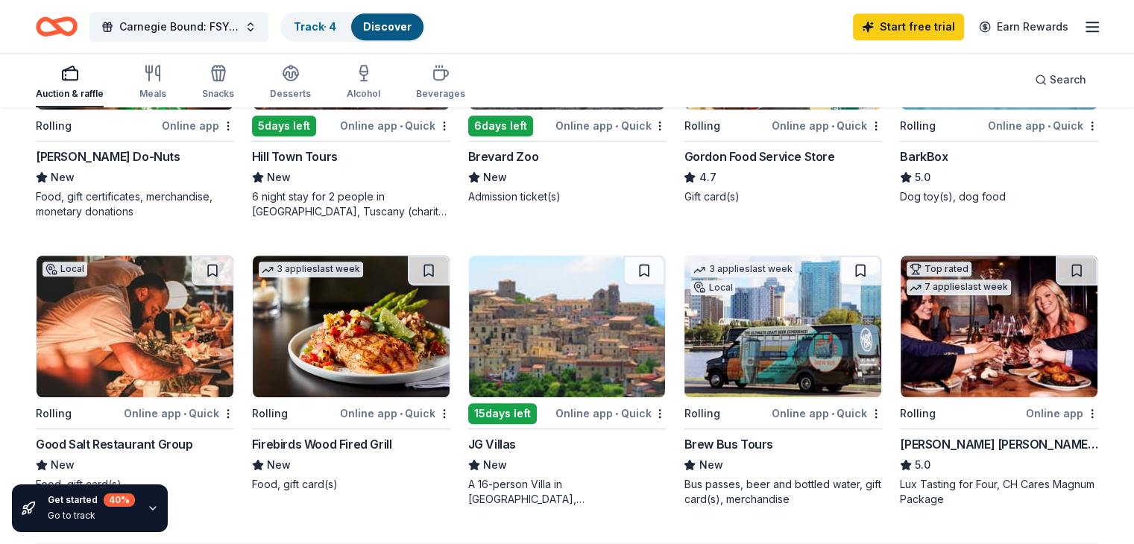
click at [572, 328] on img at bounding box center [567, 327] width 197 height 142
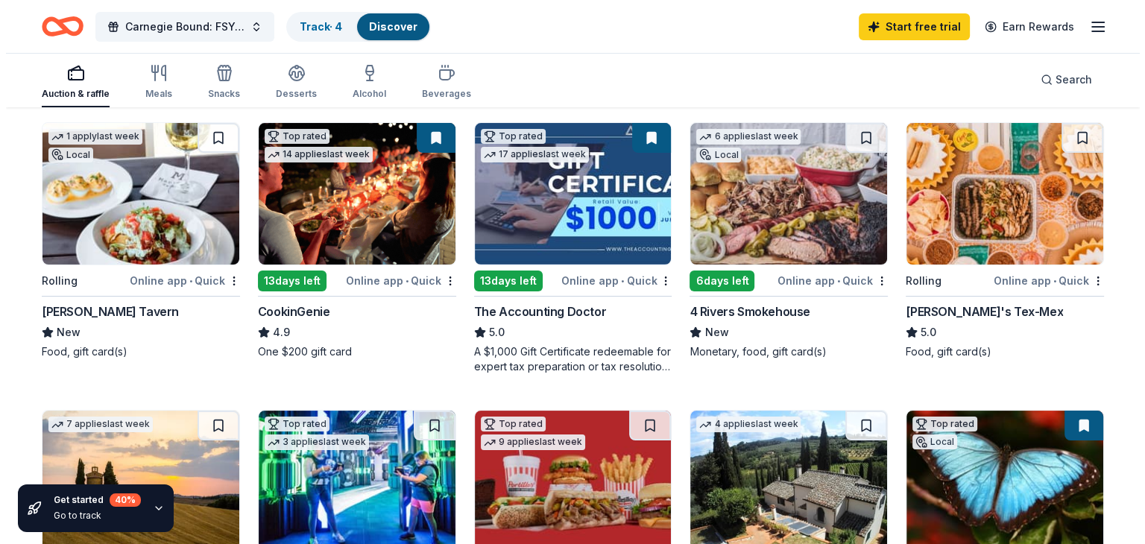
scroll to position [0, 0]
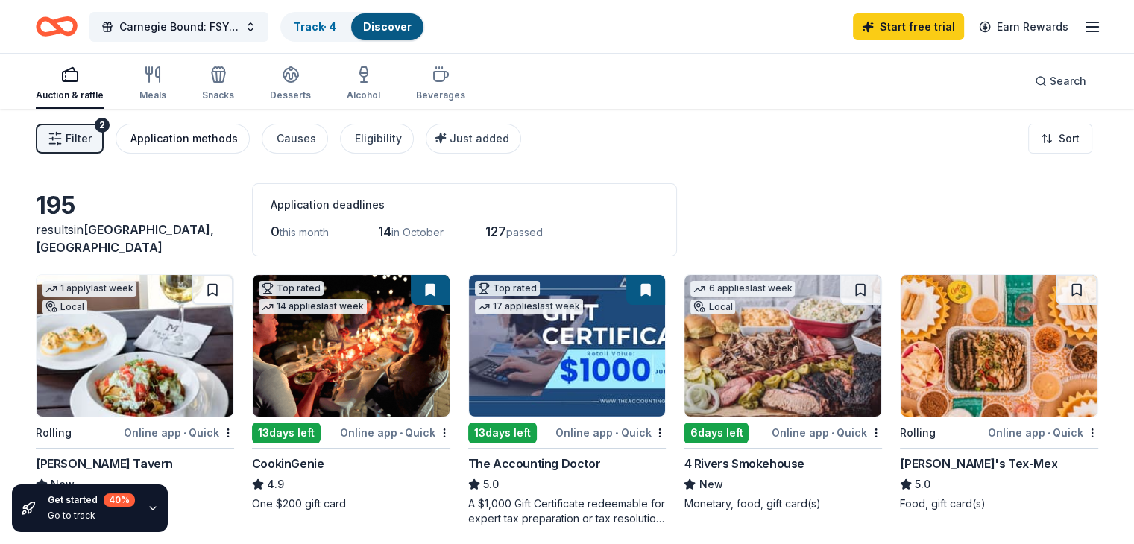
click at [231, 136] on div "Application methods" at bounding box center [183, 139] width 107 height 18
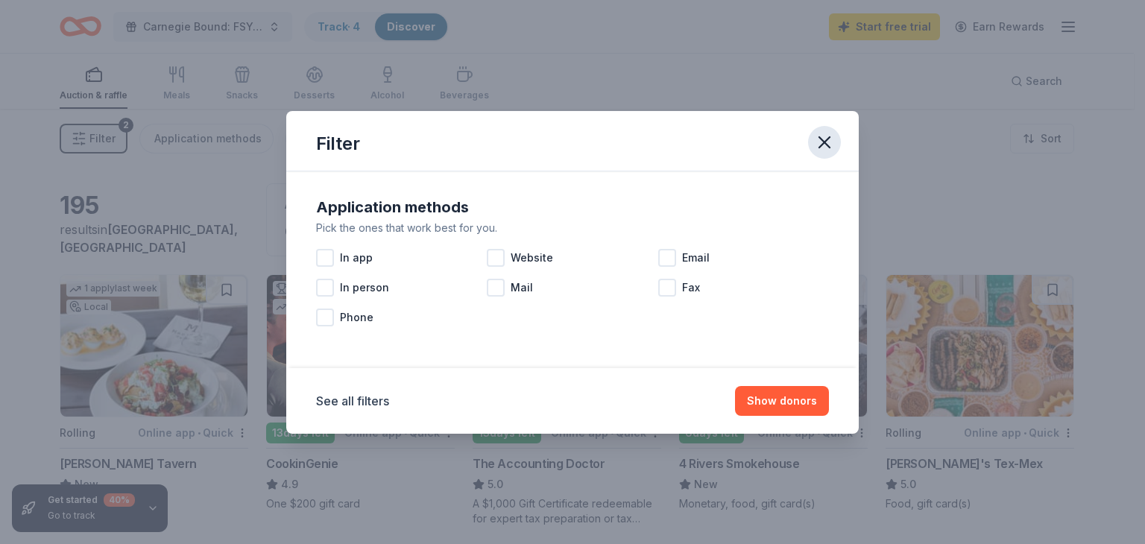
click at [826, 144] on icon "button" at bounding box center [824, 142] width 10 height 10
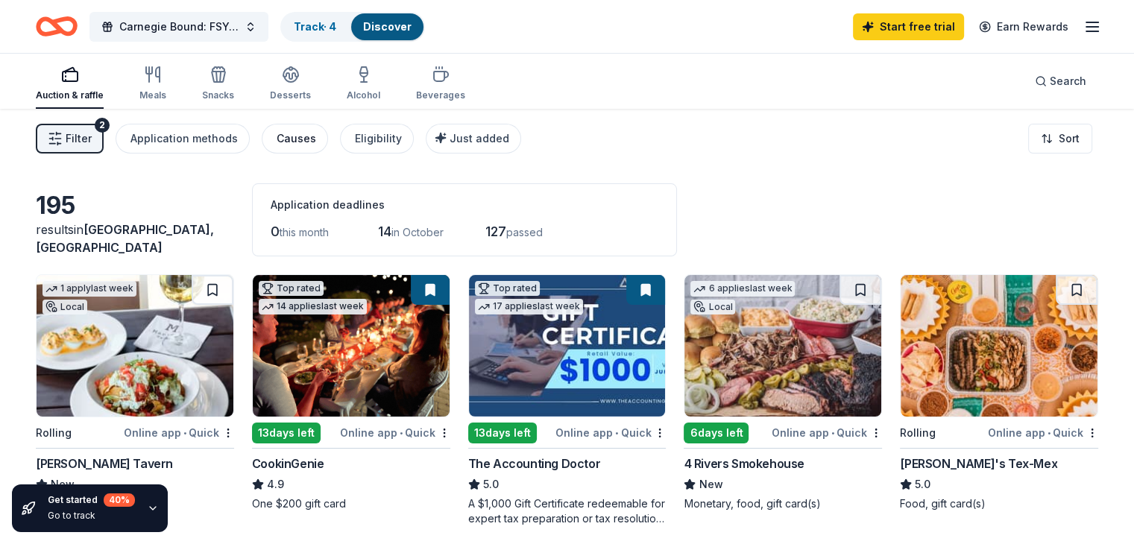
click at [312, 139] on div "Causes" at bounding box center [297, 139] width 40 height 18
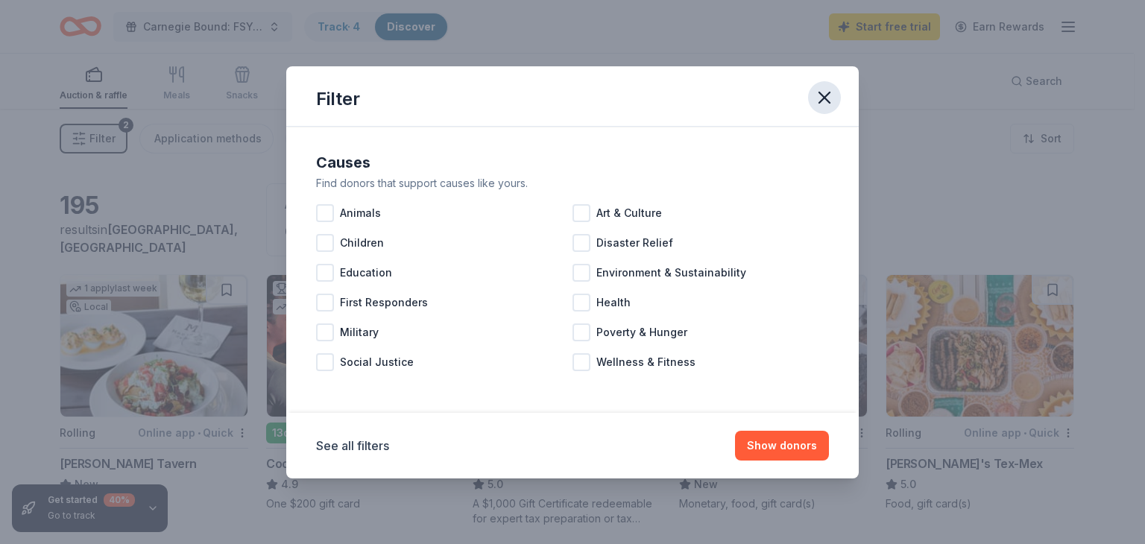
click at [831, 101] on icon "button" at bounding box center [824, 97] width 21 height 21
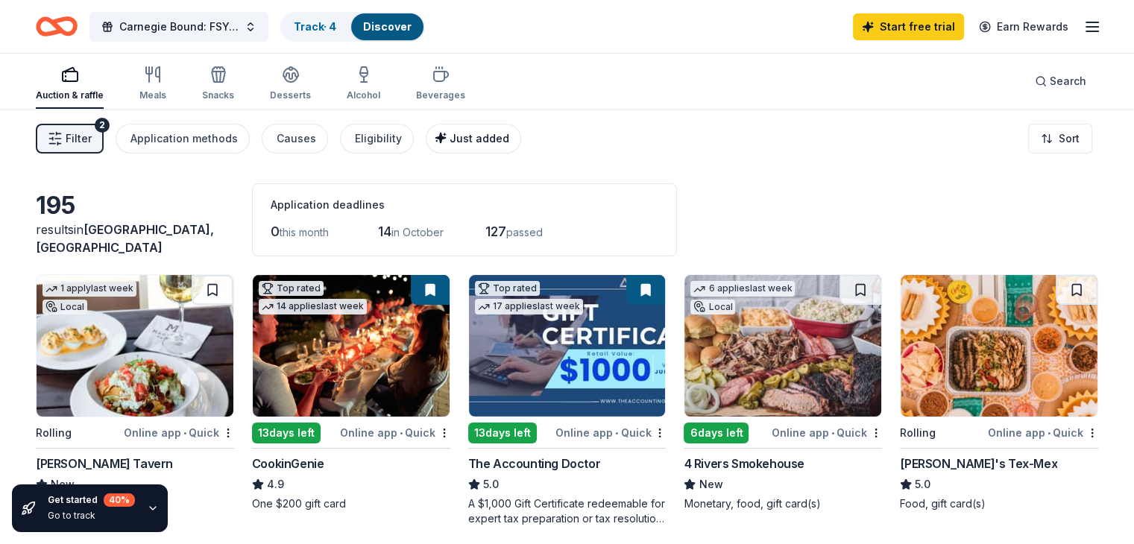
click at [483, 132] on span "Just added" at bounding box center [480, 138] width 60 height 13
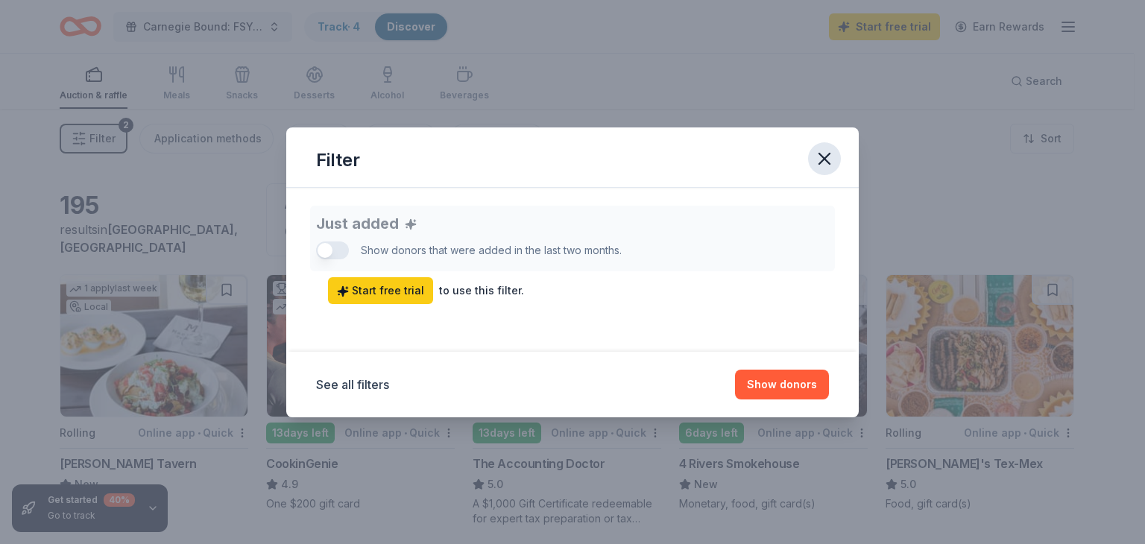
click at [838, 156] on button "button" at bounding box center [824, 158] width 33 height 33
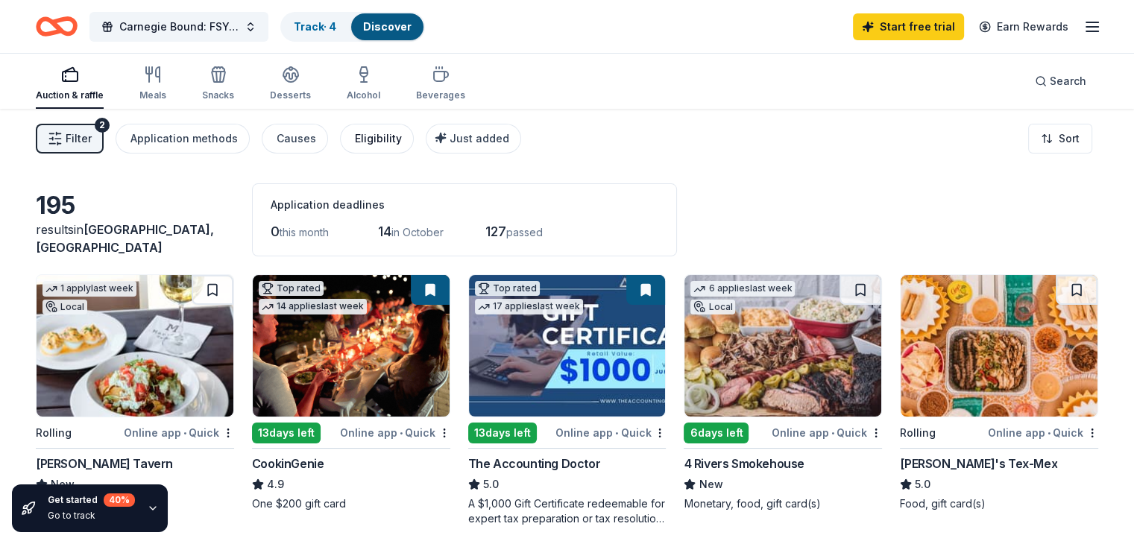
click at [382, 130] on div "Eligibility" at bounding box center [378, 139] width 47 height 18
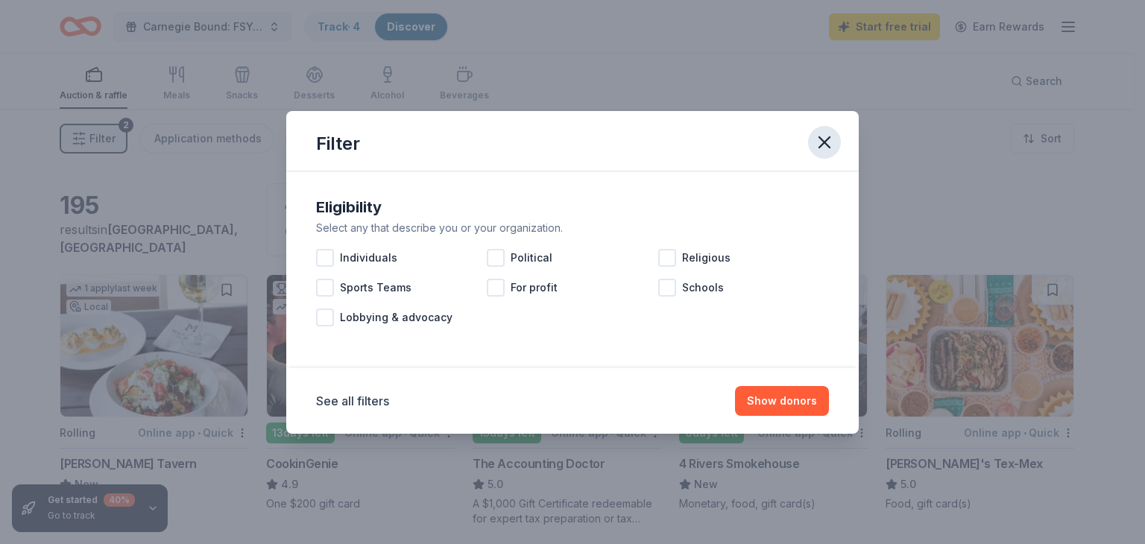
click at [835, 138] on button "button" at bounding box center [824, 142] width 33 height 33
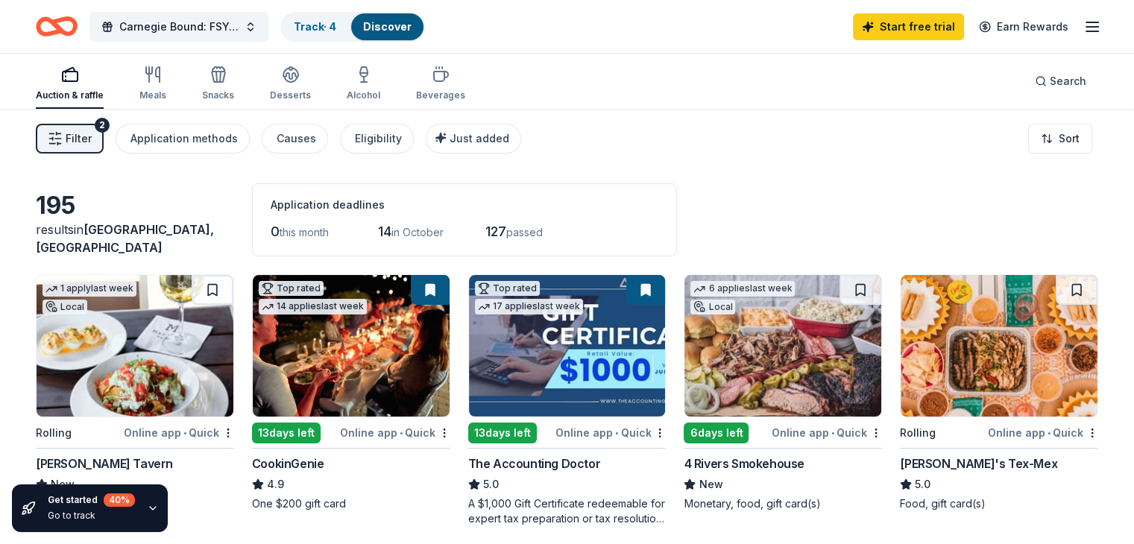
click at [88, 148] on button "Filter 2" at bounding box center [70, 139] width 68 height 30
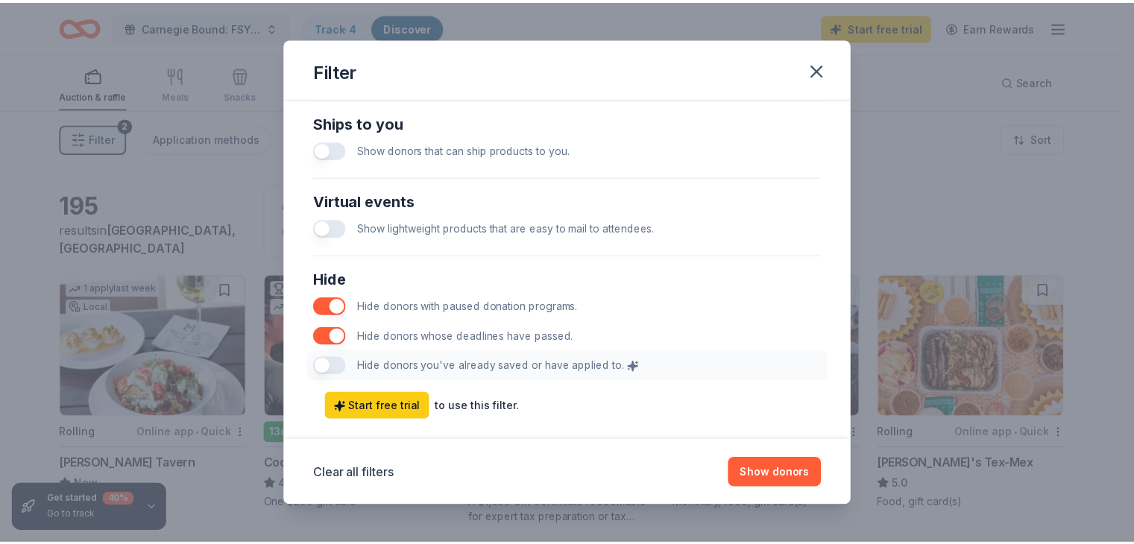
scroll to position [740, 0]
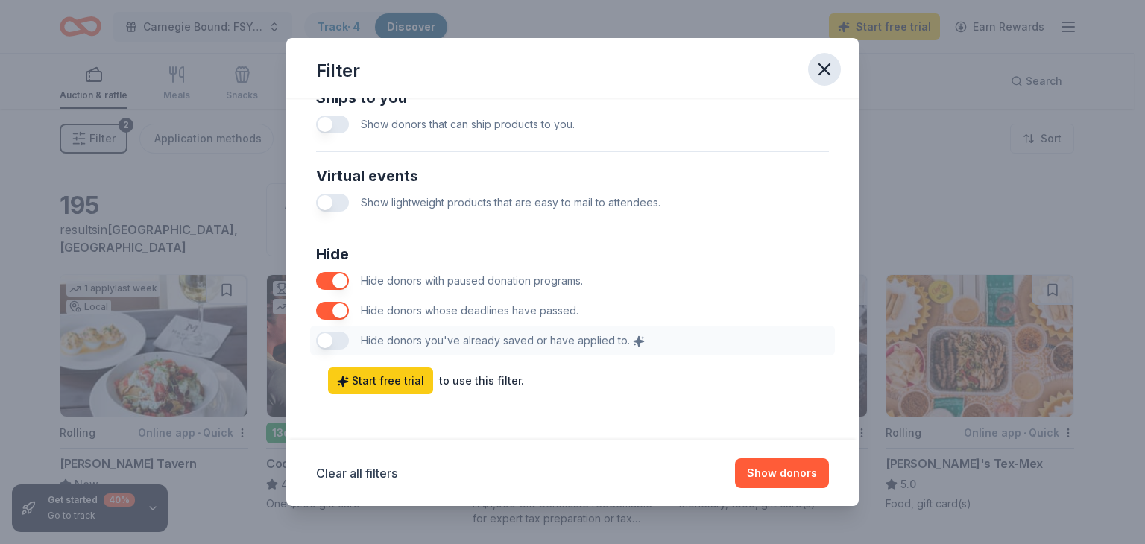
click at [822, 66] on icon "button" at bounding box center [824, 69] width 10 height 10
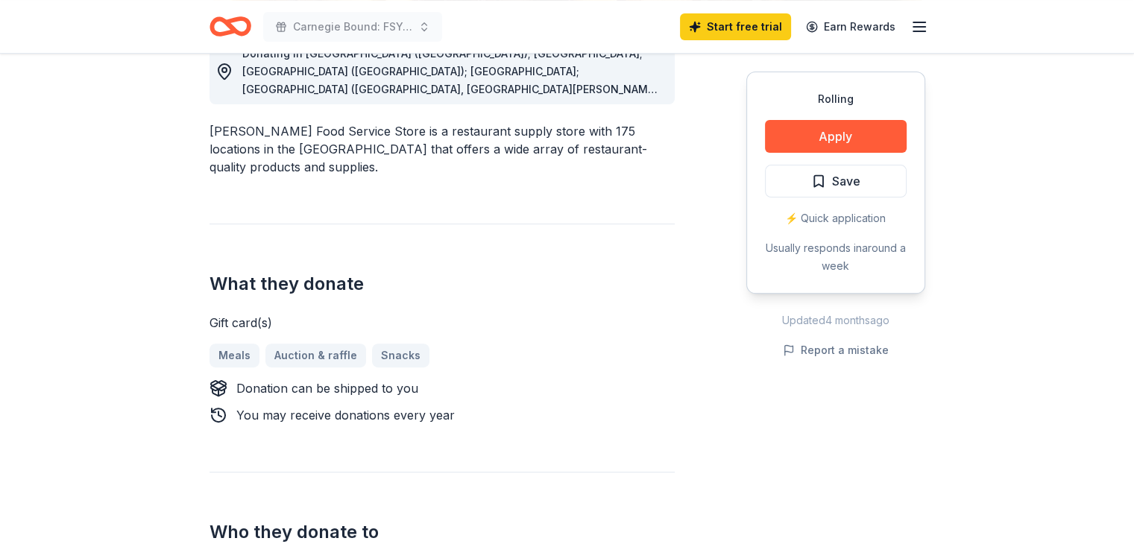
scroll to position [452, 0]
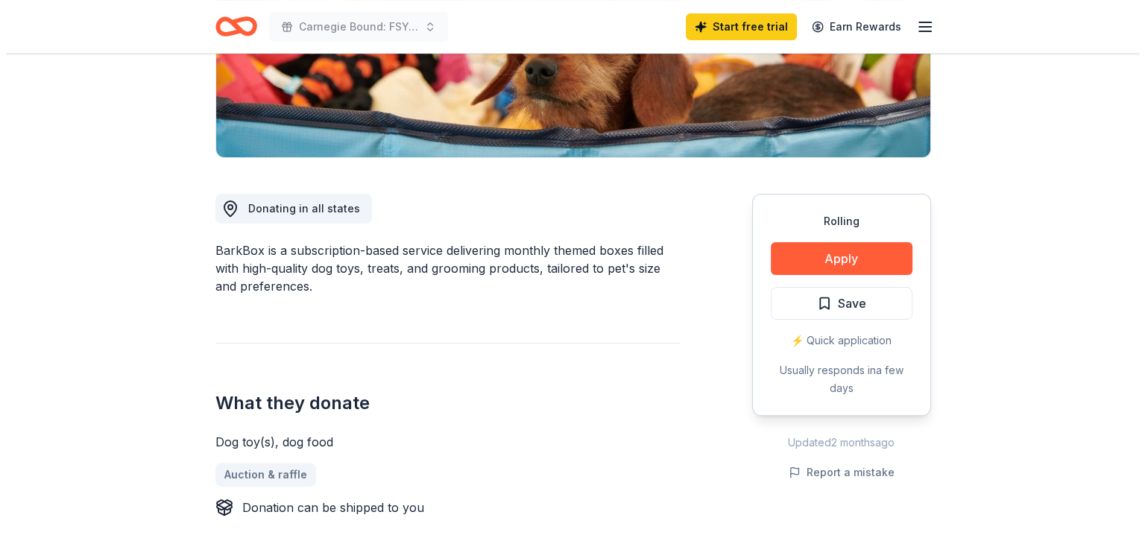
scroll to position [313, 0]
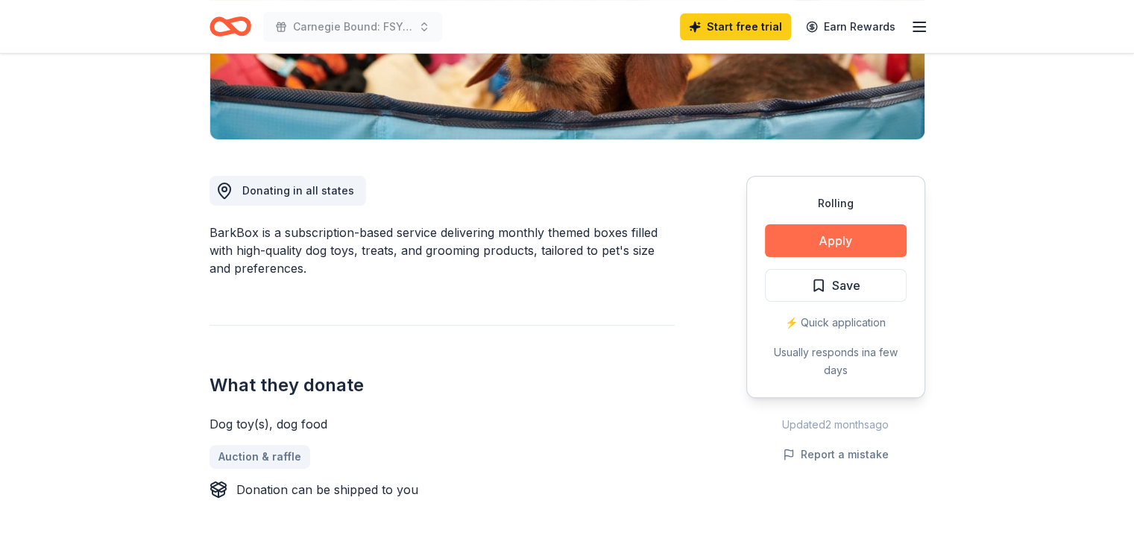
click at [788, 232] on button "Apply" at bounding box center [836, 240] width 142 height 33
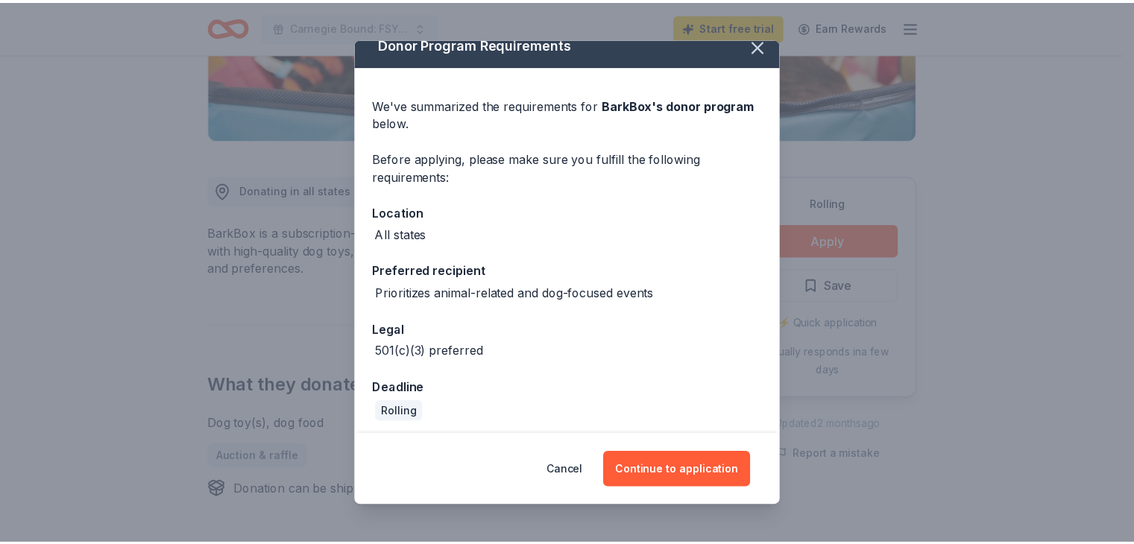
scroll to position [19, 0]
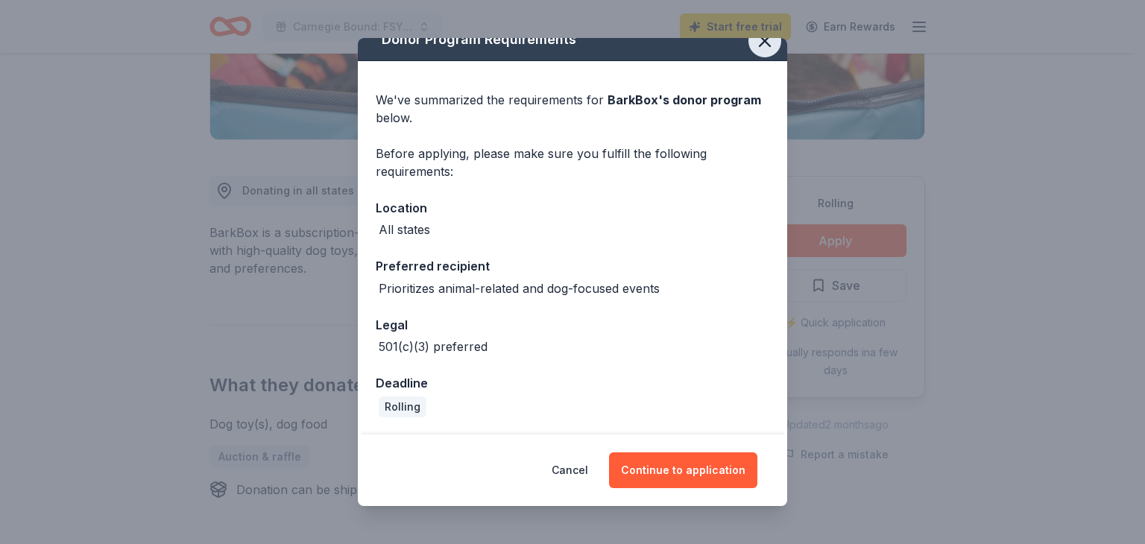
click at [760, 39] on icon "button" at bounding box center [765, 41] width 10 height 10
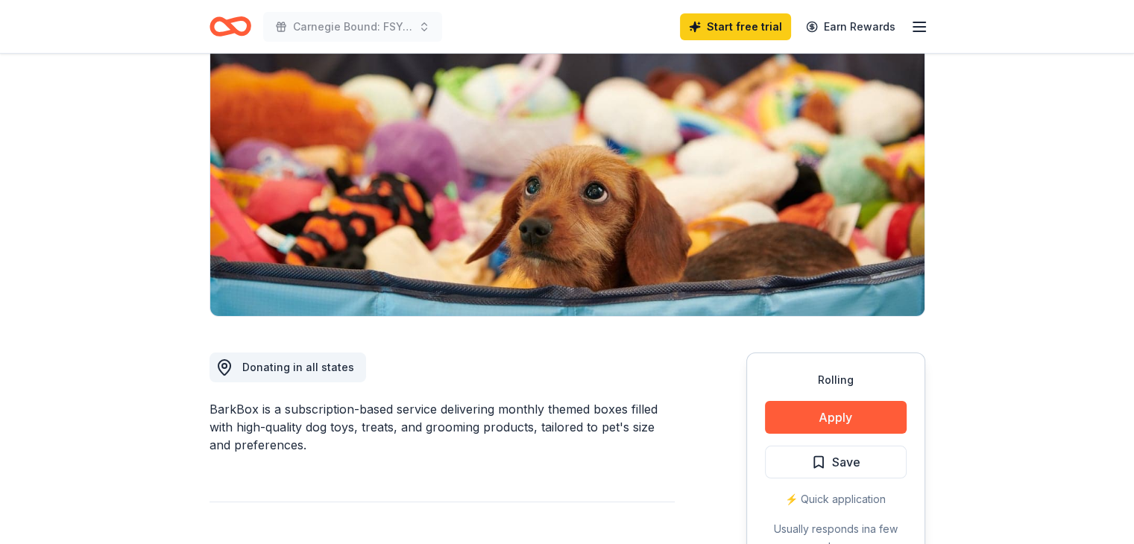
scroll to position [221, 0]
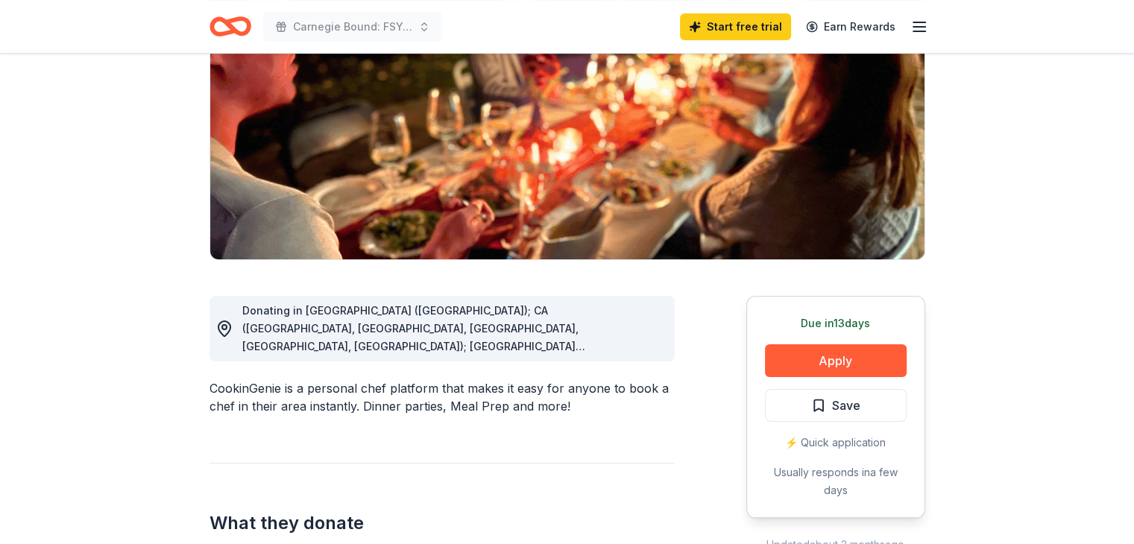
scroll to position [194, 0]
click at [775, 414] on button "Save" at bounding box center [836, 404] width 142 height 33
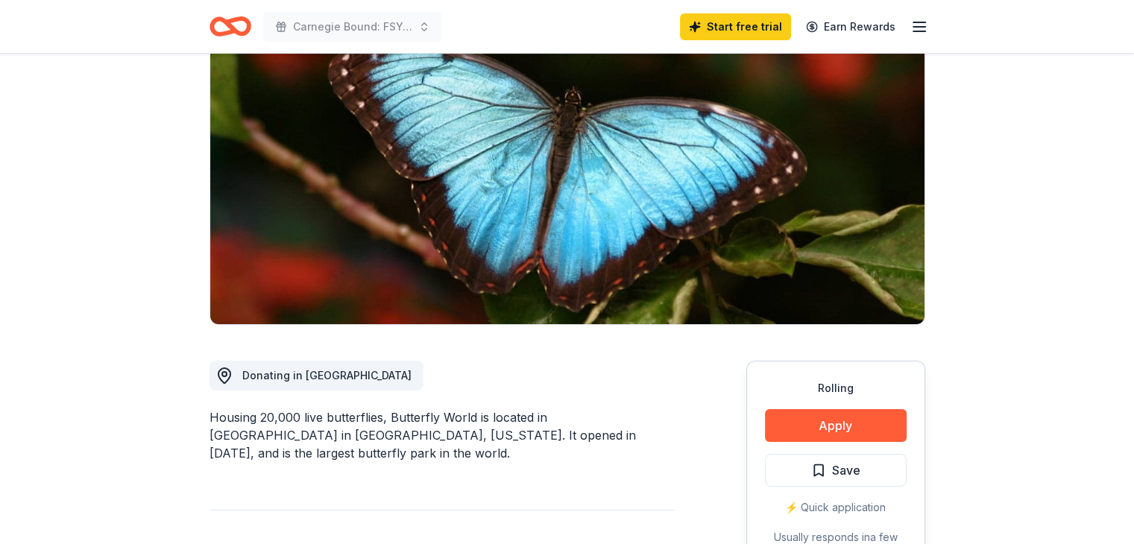
scroll to position [206, 0]
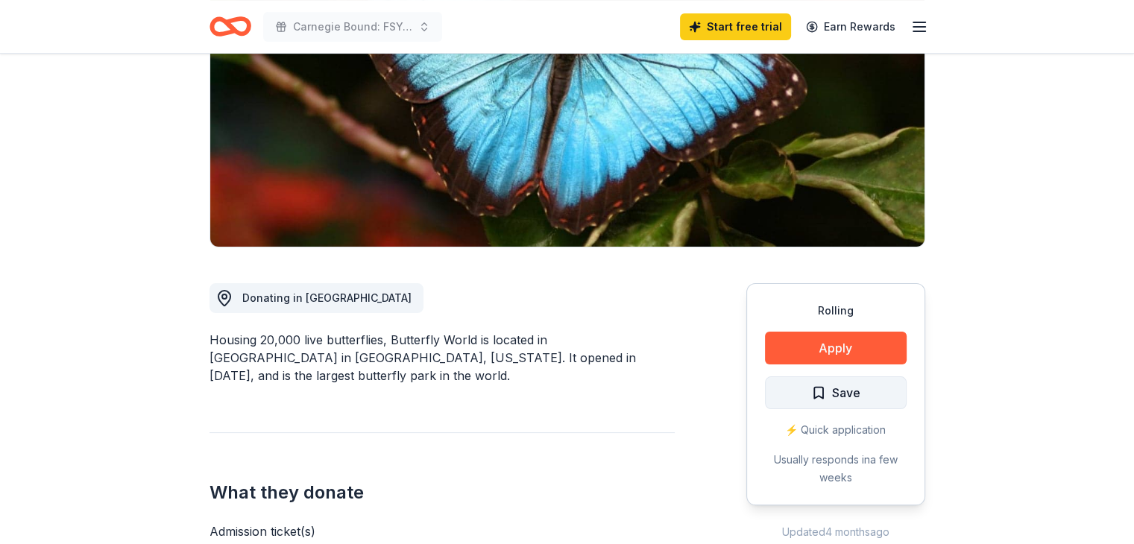
click at [806, 388] on button "Save" at bounding box center [836, 392] width 142 height 33
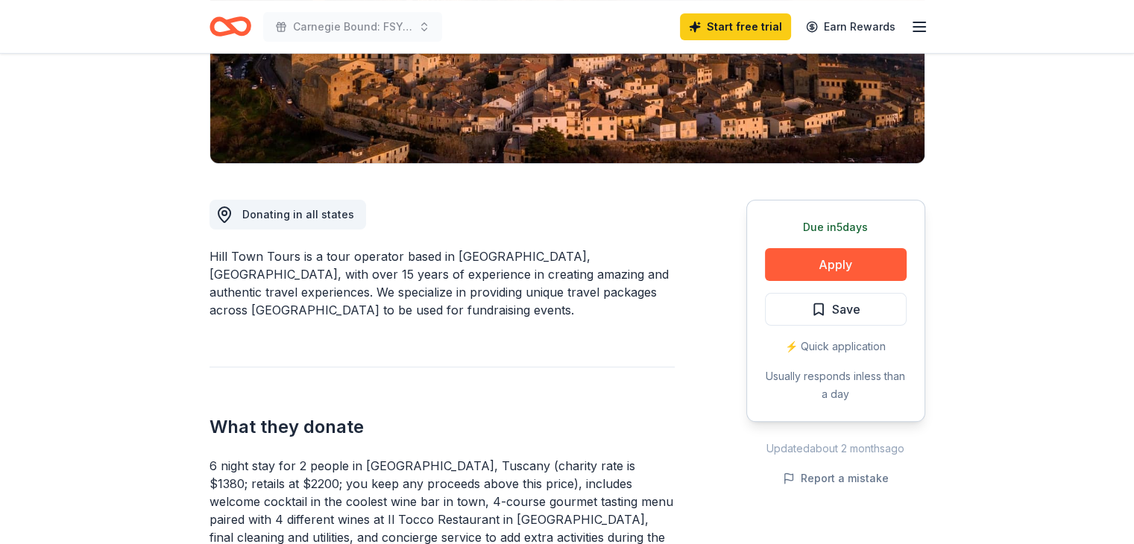
scroll to position [289, 0]
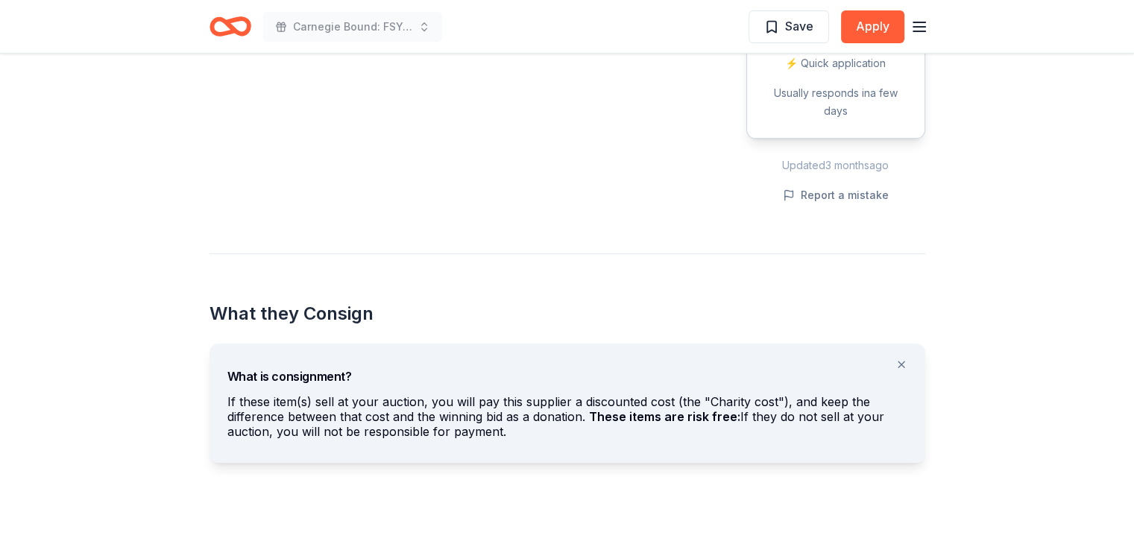
scroll to position [574, 0]
